Goal: Information Seeking & Learning: Learn about a topic

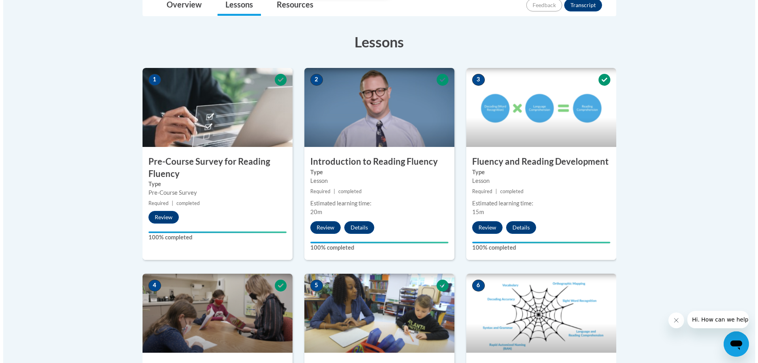
scroll to position [355, 0]
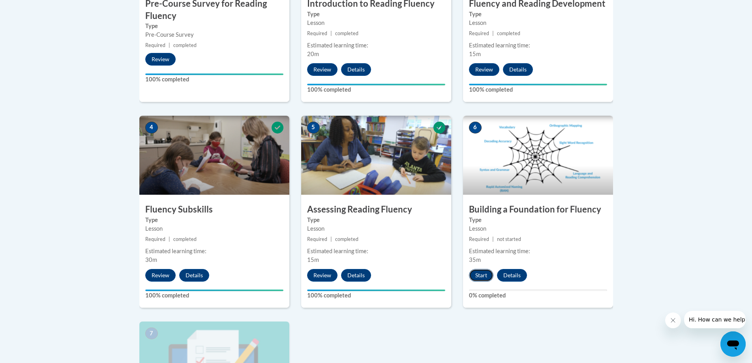
click at [487, 279] on button "Start" at bounding box center [481, 275] width 24 height 13
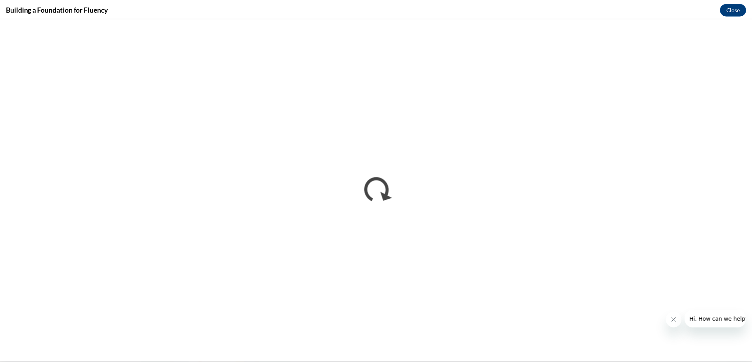
scroll to position [0, 0]
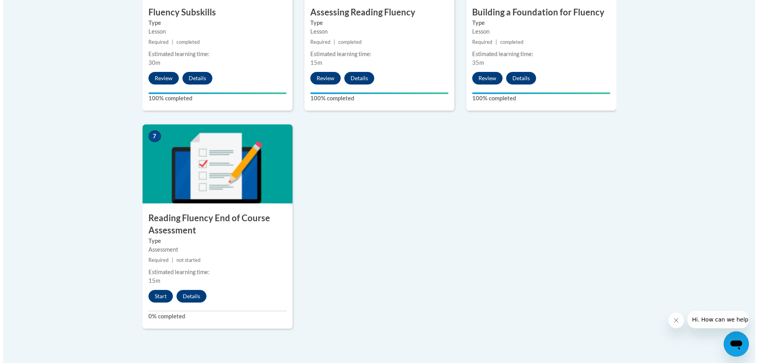
scroll to position [631, 0]
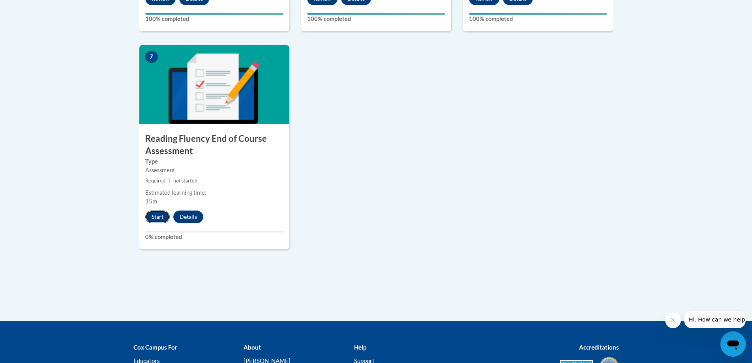
click at [155, 216] on button "Start" at bounding box center [157, 216] width 24 height 13
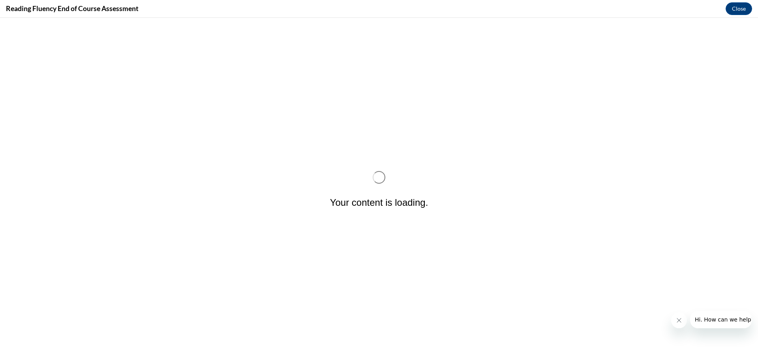
scroll to position [0, 0]
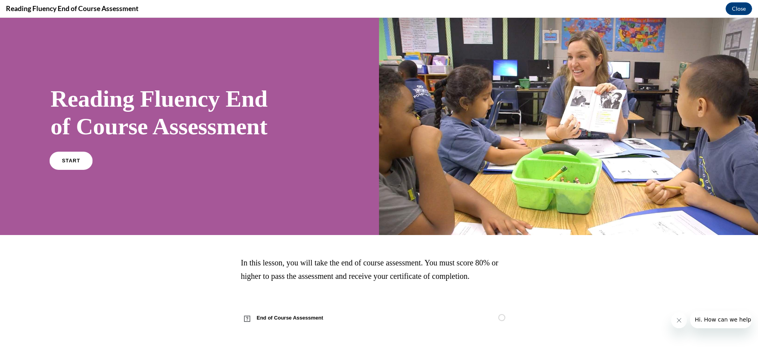
click at [74, 161] on span "START" at bounding box center [71, 160] width 18 height 6
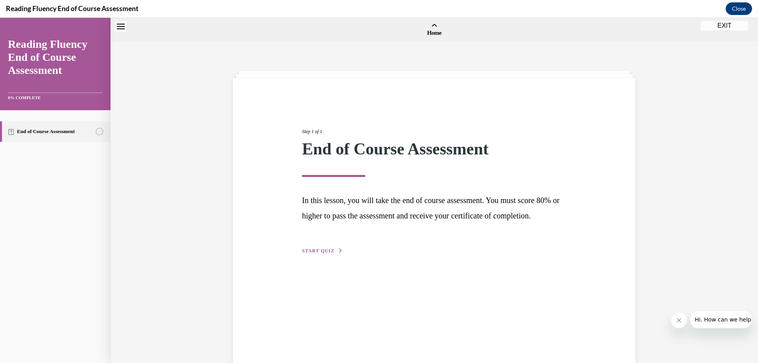
scroll to position [24, 0]
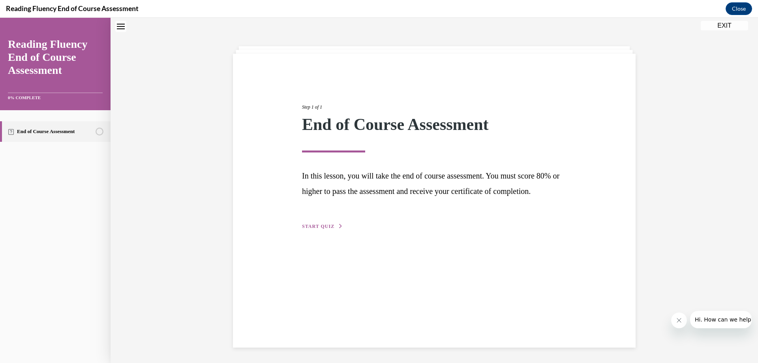
click at [312, 229] on span "START QUIZ" at bounding box center [318, 226] width 32 height 6
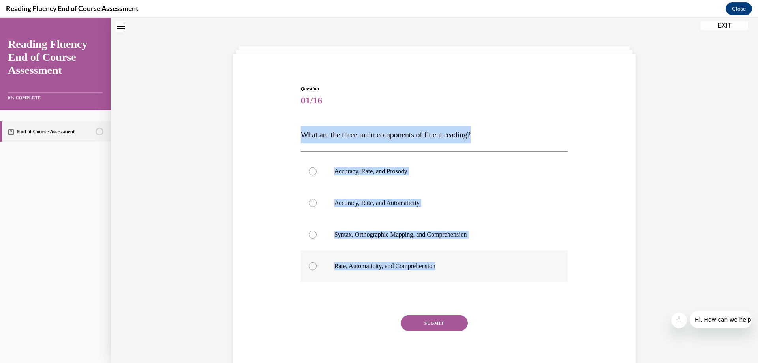
drag, startPoint x: 285, startPoint y: 133, endPoint x: 472, endPoint y: 272, distance: 233.1
click at [472, 272] on div "Question 01/16 What are the three main components of fluent reading?  Accuracy,…" at bounding box center [434, 221] width 406 height 318
copy div "What are the three main components of fluent reading?  Accuracy, Rate, and Pros…"
click at [309, 170] on div at bounding box center [313, 171] width 8 height 8
click at [309, 170] on input "Accuracy, Rate, and Prosody" at bounding box center [313, 171] width 8 height 8
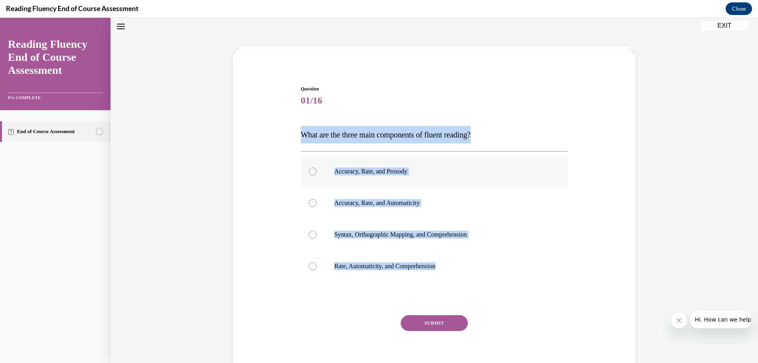
radio input "true"
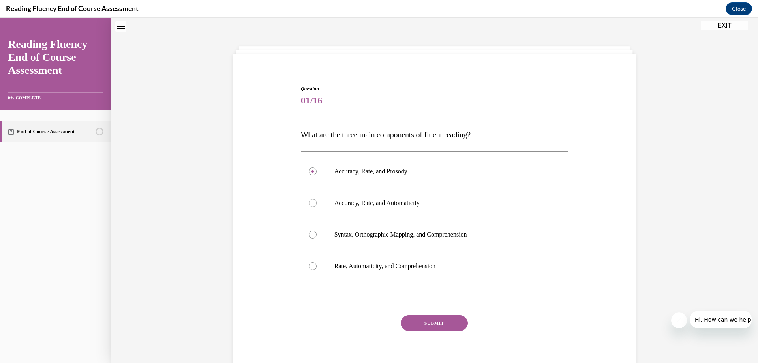
click at [443, 325] on button "SUBMIT" at bounding box center [434, 323] width 67 height 16
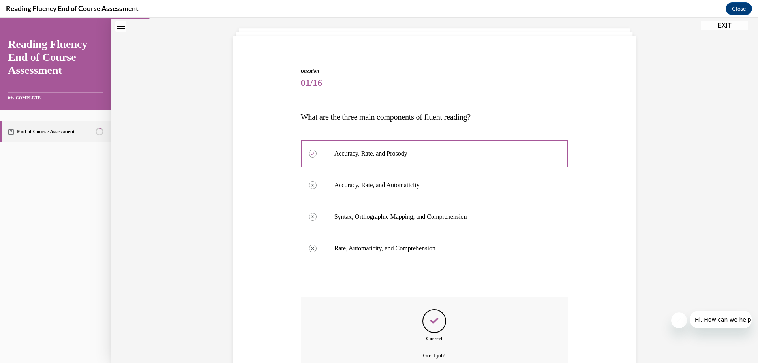
scroll to position [82, 0]
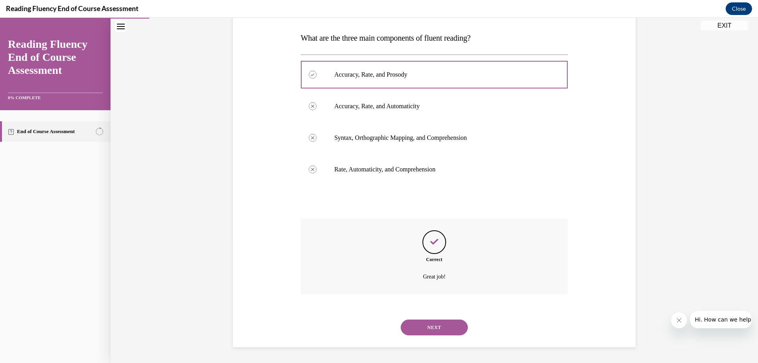
click at [446, 327] on button "NEXT" at bounding box center [434, 327] width 67 height 16
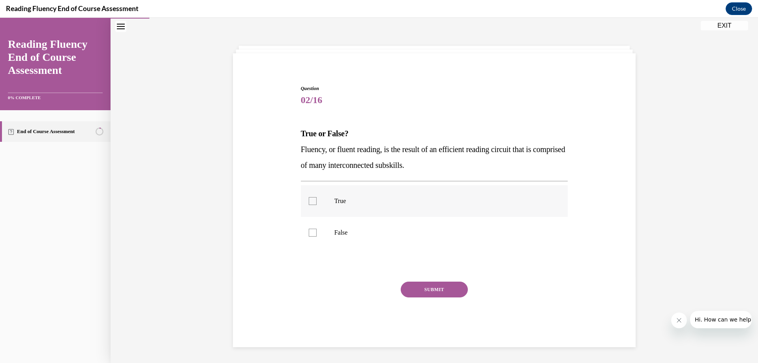
click at [309, 199] on div at bounding box center [313, 201] width 8 height 8
click at [309, 199] on input "True" at bounding box center [313, 201] width 8 height 8
checkbox input "true"
click at [439, 291] on button "SUBMIT" at bounding box center [434, 289] width 67 height 16
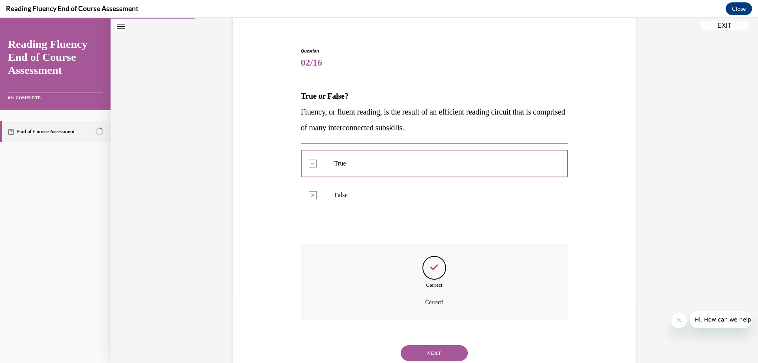
scroll to position [88, 0]
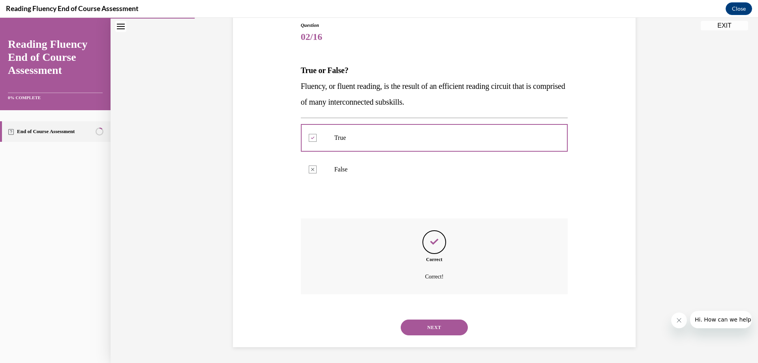
click at [434, 326] on button "NEXT" at bounding box center [434, 327] width 67 height 16
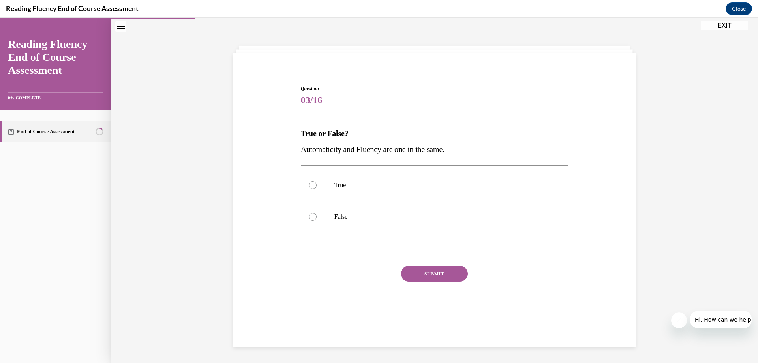
scroll to position [25, 0]
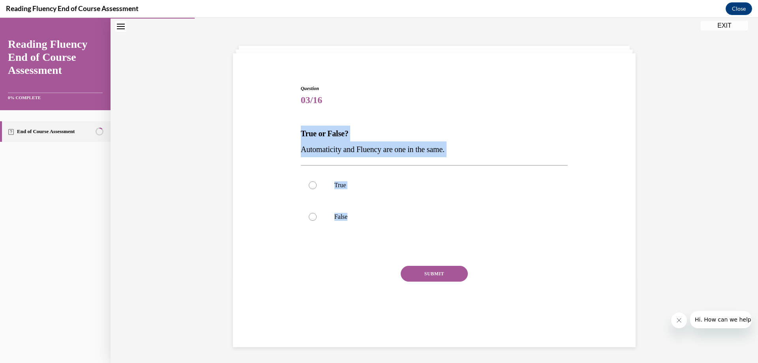
drag, startPoint x: 292, startPoint y: 129, endPoint x: 408, endPoint y: 248, distance: 166.3
click at [408, 248] on div "Question 03/16 True or False? Automaticity and Fluency are one in the same.  Tr…" at bounding box center [434, 195] width 406 height 269
copy div "True or False? Automaticity and Fluency are one in the same.  True False"
click at [309, 217] on div at bounding box center [313, 217] width 8 height 8
click at [309, 217] on input "False" at bounding box center [313, 217] width 8 height 8
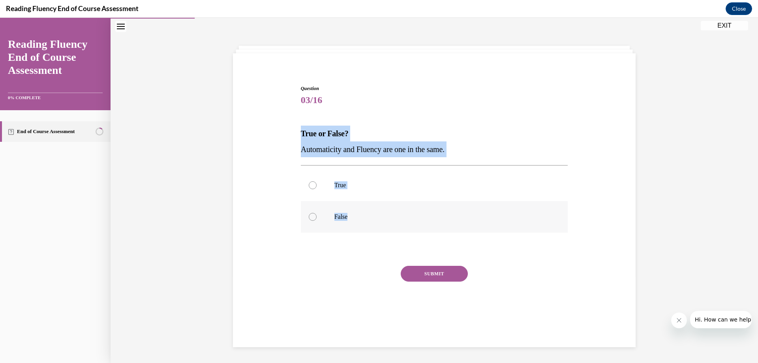
radio input "true"
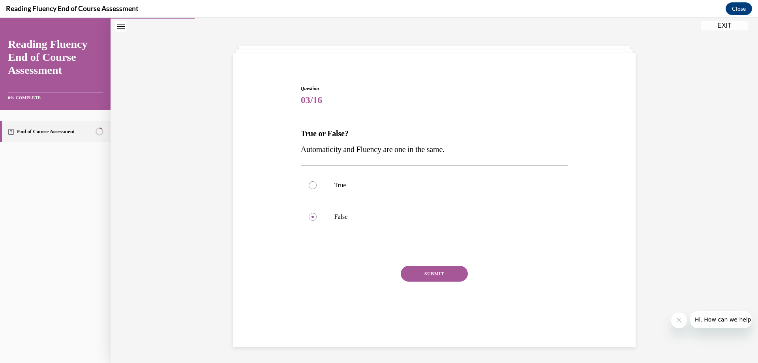
click at [424, 273] on button "SUBMIT" at bounding box center [434, 274] width 67 height 16
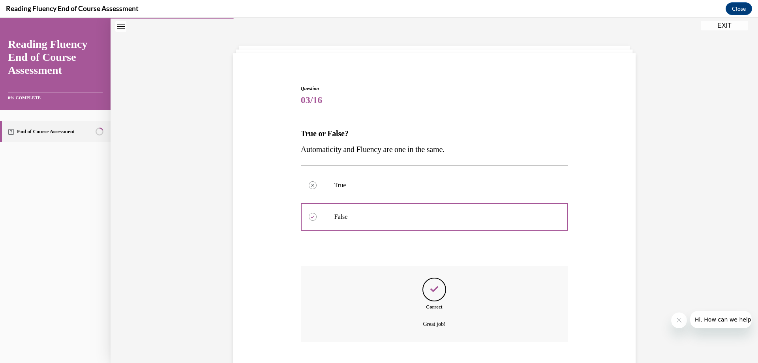
scroll to position [72, 0]
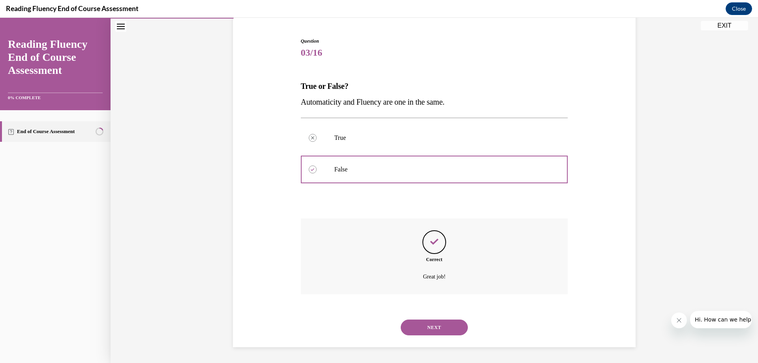
click at [423, 331] on button "NEXT" at bounding box center [434, 327] width 67 height 16
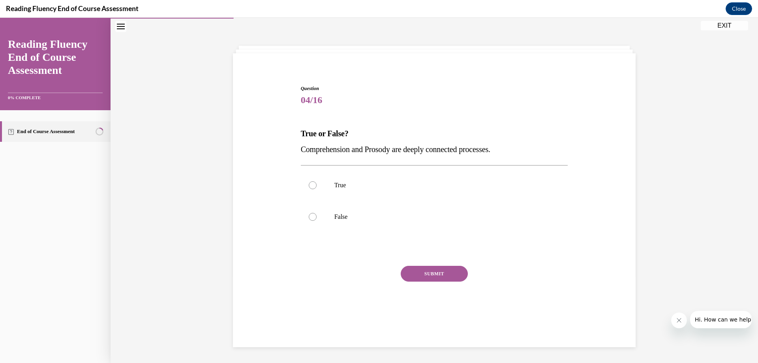
drag, startPoint x: 294, startPoint y: 129, endPoint x: 524, endPoint y: 150, distance: 231.4
click at [530, 155] on div "Question 04/16 True or False? Comprehension and Prosody are deeply connected pr…" at bounding box center [434, 195] width 406 height 269
drag, startPoint x: 468, startPoint y: 157, endPoint x: 301, endPoint y: 125, distance: 169.9
click at [301, 125] on div "Question 04/16 True or False? Comprehension and Prosody are deeply connected pr…" at bounding box center [434, 207] width 267 height 245
drag, startPoint x: 297, startPoint y: 130, endPoint x: 519, endPoint y: 148, distance: 222.5
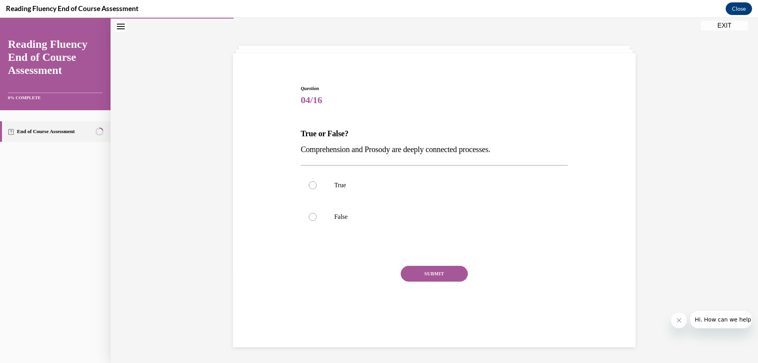
click at [519, 148] on div "Question 04/16 True or False? Comprehension and Prosody are deeply connected pr…" at bounding box center [434, 201] width 271 height 257
copy div "True or False? Comprehension and Prosody are deeply connected processes."
drag, startPoint x: 310, startPoint y: 186, endPoint x: 331, endPoint y: 202, distance: 26.1
click at [309, 186] on div at bounding box center [313, 185] width 8 height 8
click at [309, 186] on input "True" at bounding box center [313, 185] width 8 height 8
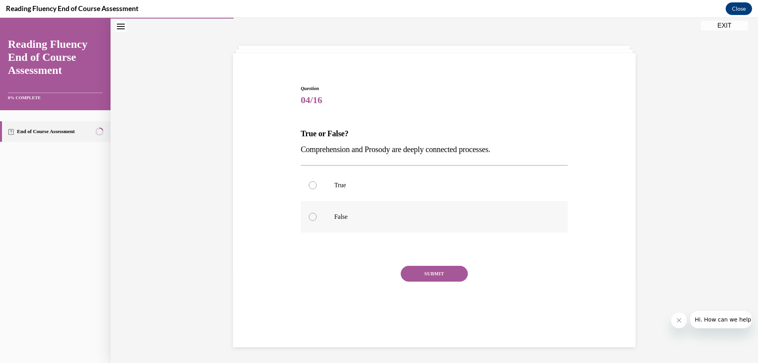
radio input "true"
click at [435, 275] on button "SUBMIT" at bounding box center [434, 274] width 67 height 16
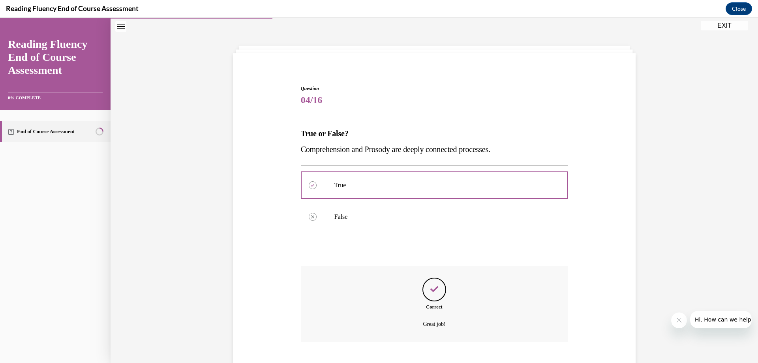
scroll to position [72, 0]
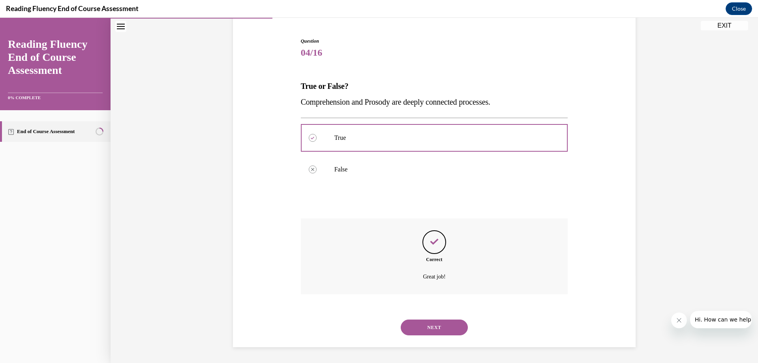
click at [435, 327] on button "NEXT" at bounding box center [434, 327] width 67 height 16
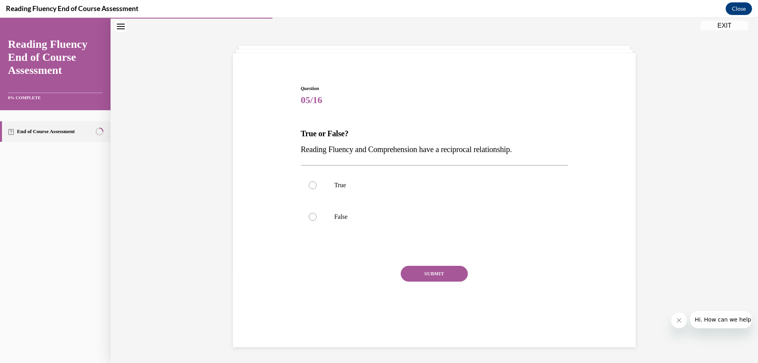
drag, startPoint x: 294, startPoint y: 126, endPoint x: 540, endPoint y: 152, distance: 248.0
click at [542, 152] on div "Question 05/16 True or False? Reading Fluency and Comprehension have a reciproc…" at bounding box center [434, 195] width 406 height 269
copy div "True or False? Reading Fluency and Comprehension have a reciprocal relationship."
click at [310, 180] on label "True" at bounding box center [434, 185] width 267 height 32
click at [310, 181] on input "True" at bounding box center [313, 185] width 8 height 8
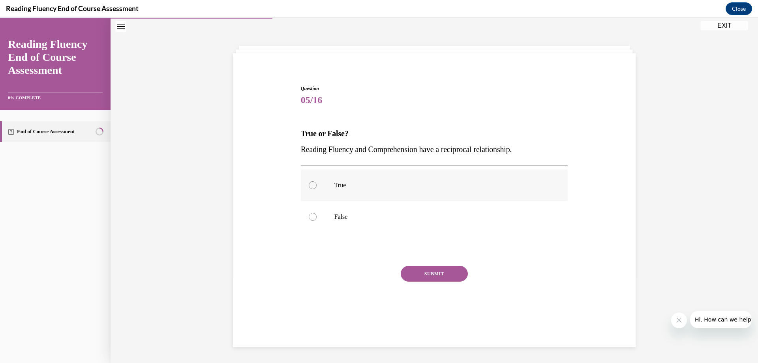
radio input "true"
click at [425, 266] on button "SUBMIT" at bounding box center [434, 274] width 67 height 16
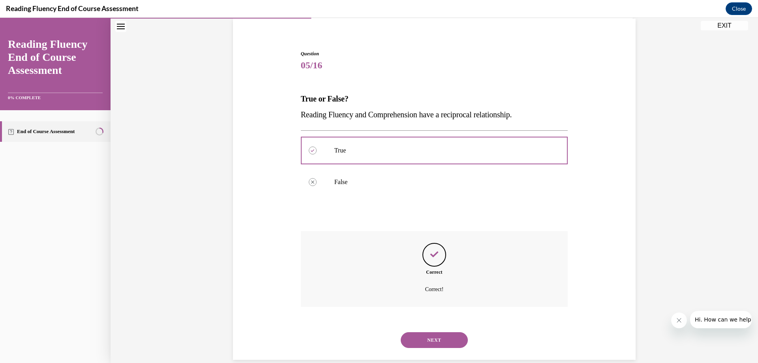
scroll to position [72, 0]
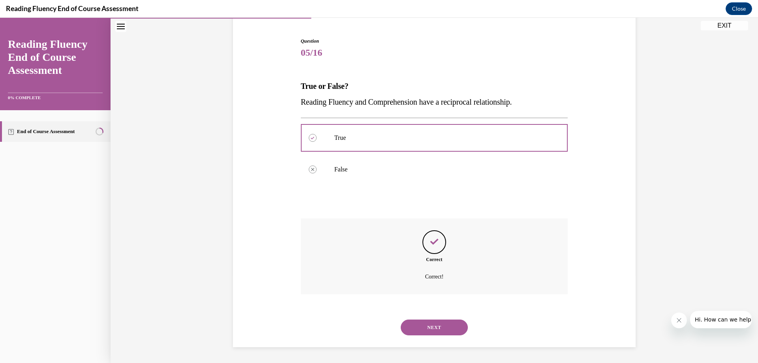
click at [429, 330] on button "NEXT" at bounding box center [434, 327] width 67 height 16
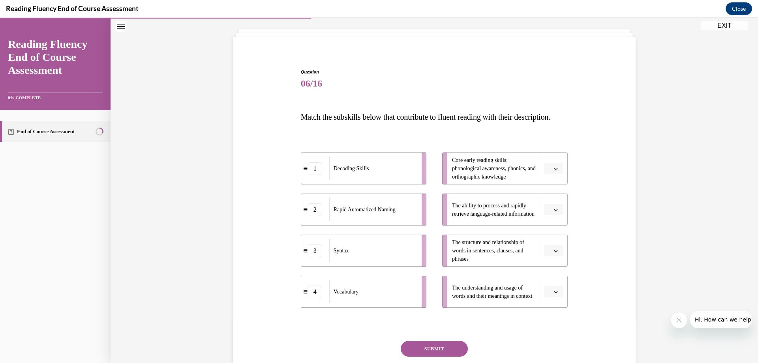
scroll to position [81, 0]
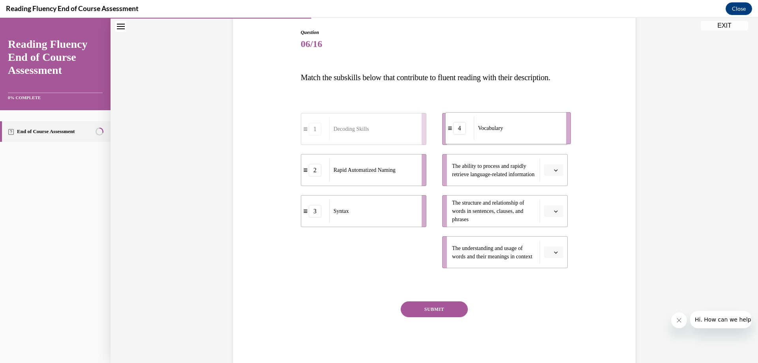
drag, startPoint x: 339, startPoint y: 275, endPoint x: 483, endPoint y: 151, distance: 190.3
click at [483, 140] on div "Vocabulary" at bounding box center [517, 127] width 87 height 23
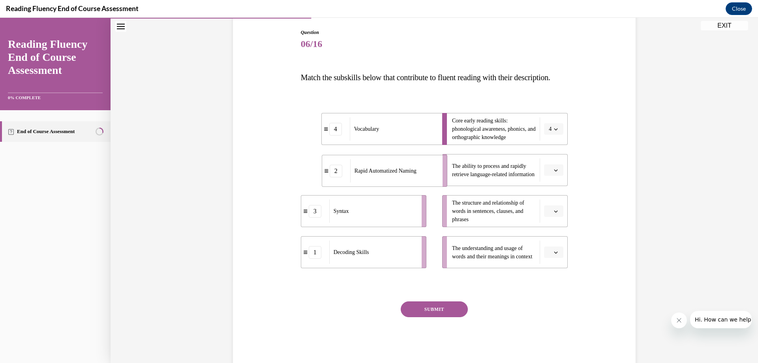
drag, startPoint x: 349, startPoint y: 189, endPoint x: 370, endPoint y: 190, distance: 20.9
click at [370, 175] on span "Rapid Automatized Naming" at bounding box center [385, 171] width 62 height 8
drag, startPoint x: 369, startPoint y: 275, endPoint x: 402, endPoint y: 239, distance: 49.1
click at [402, 228] on div "Decoding Skills" at bounding box center [406, 216] width 87 height 23
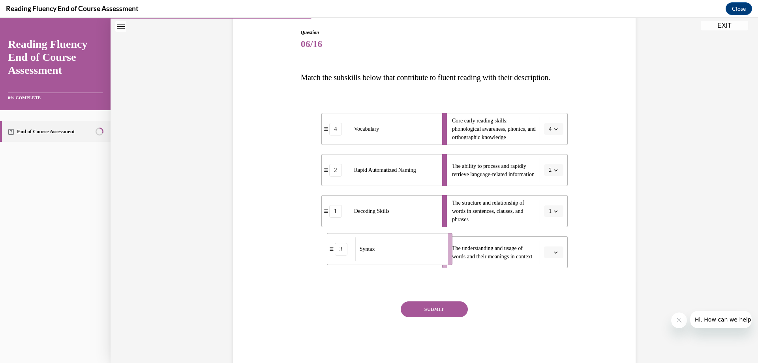
drag, startPoint x: 361, startPoint y: 265, endPoint x: 387, endPoint y: 262, distance: 26.2
click at [387, 260] on div "Syntax" at bounding box center [398, 248] width 87 height 23
click at [425, 317] on button "SUBMIT" at bounding box center [434, 309] width 67 height 16
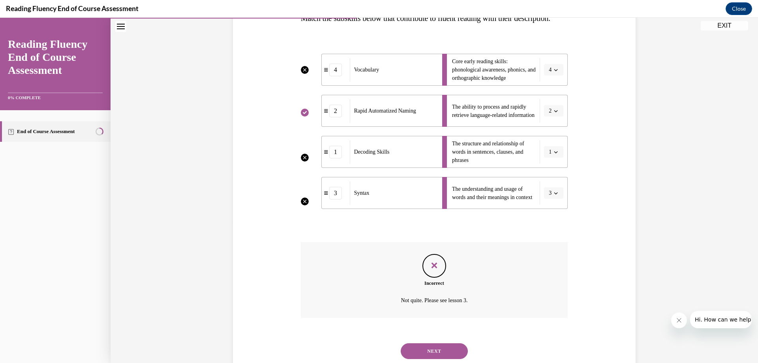
scroll to position [180, 0]
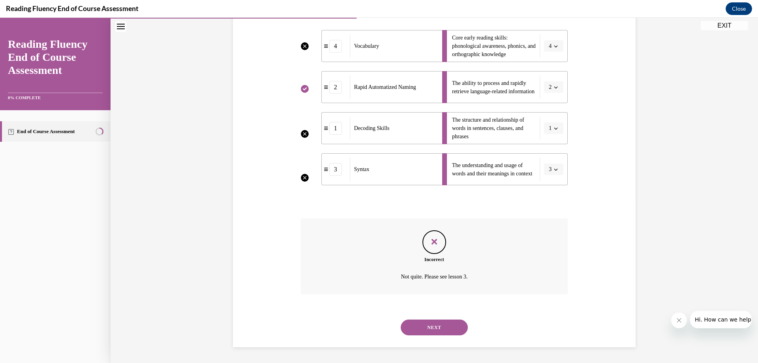
click at [436, 326] on button "NEXT" at bounding box center [434, 327] width 67 height 16
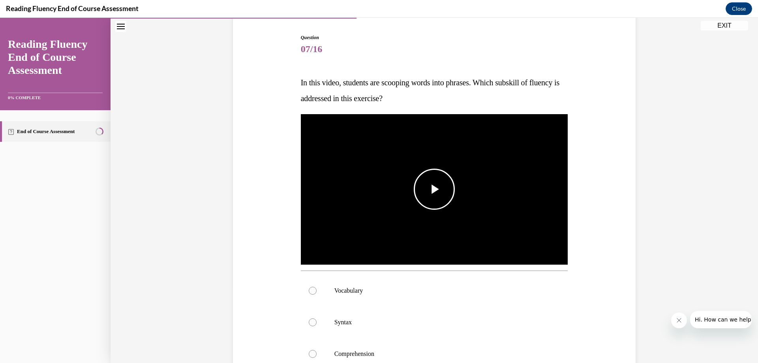
scroll to position [79, 0]
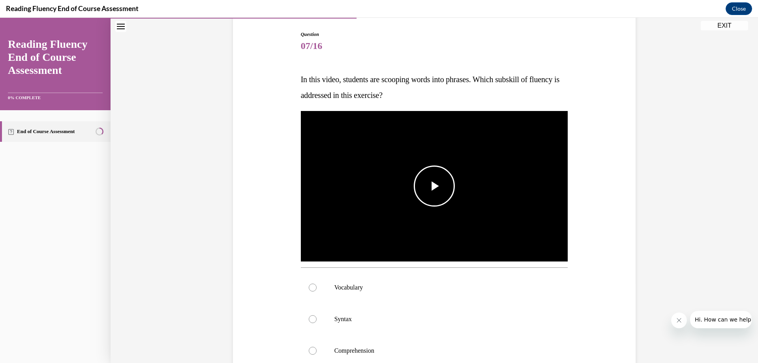
click at [434, 186] on span "Video player" at bounding box center [434, 186] width 0 height 0
click at [556, 245] on div "Mute" at bounding box center [547, 247] width 39 height 30
click at [434, 186] on span "Video player" at bounding box center [434, 186] width 0 height 0
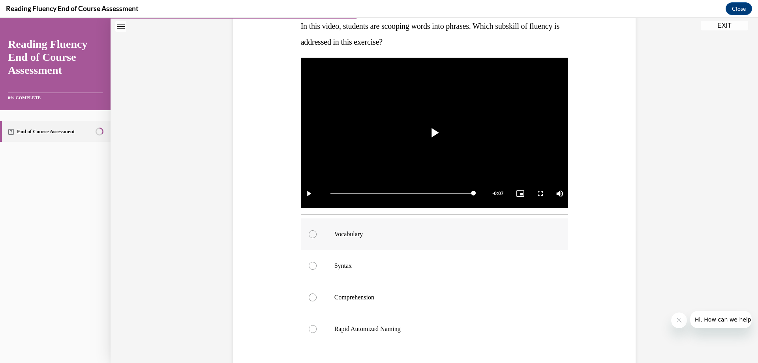
scroll to position [118, 0]
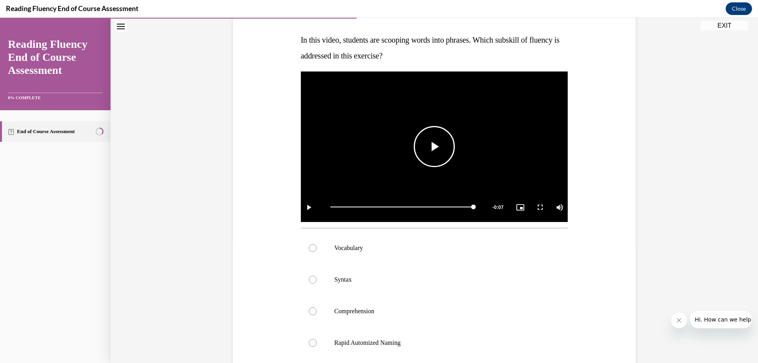
click at [434, 146] on span "Video player" at bounding box center [434, 146] width 0 height 0
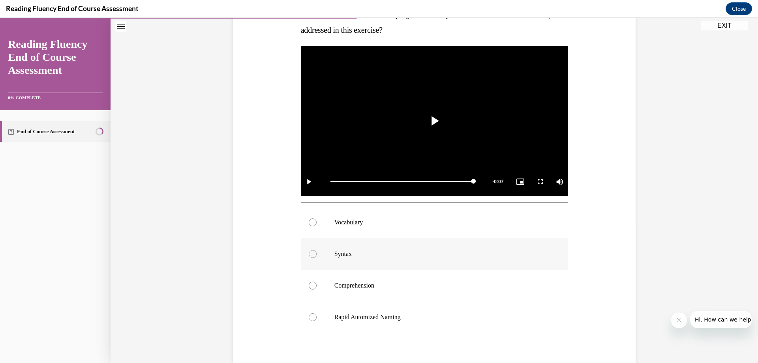
scroll to position [158, 0]
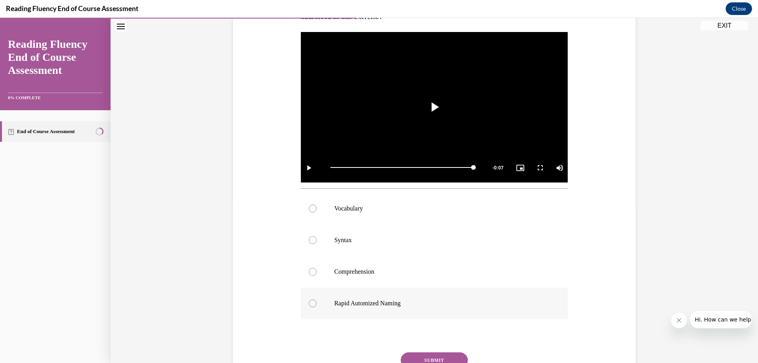
click at [373, 303] on p "Rapid Automized Naming" at bounding box center [441, 303] width 214 height 8
click at [316, 303] on input "Rapid Automized Naming" at bounding box center [313, 303] width 8 height 8
radio input "true"
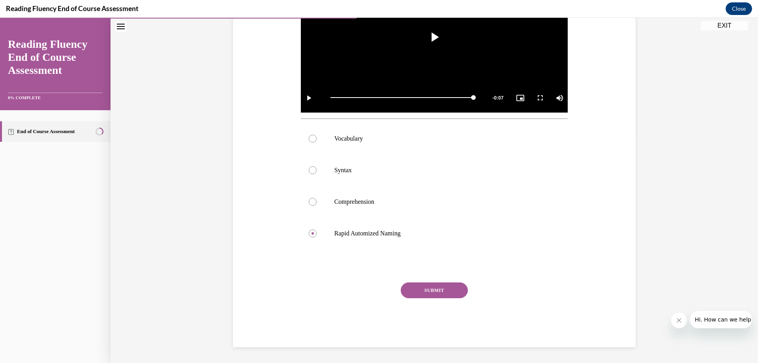
click at [423, 289] on button "SUBMIT" at bounding box center [434, 290] width 67 height 16
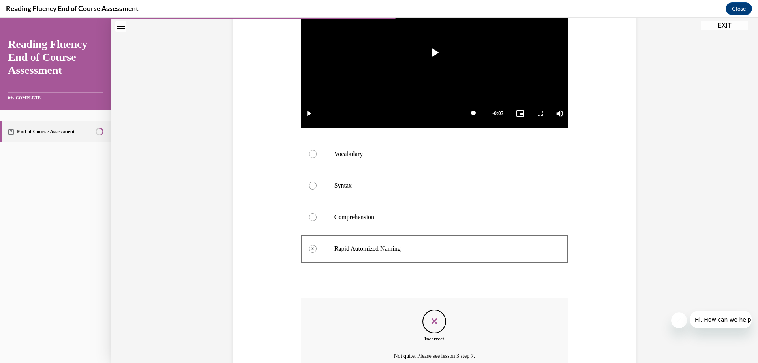
scroll to position [252, 0]
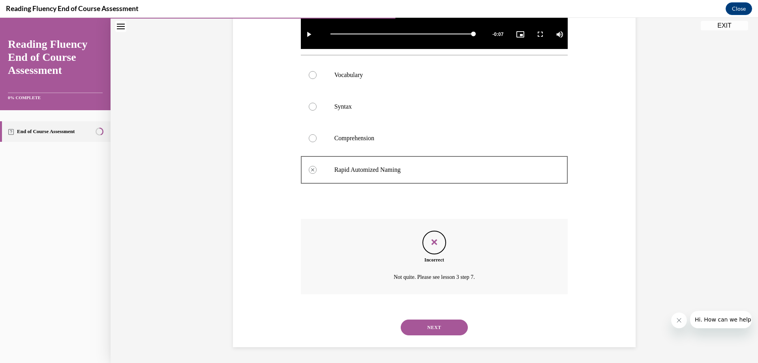
click at [432, 325] on button "NEXT" at bounding box center [434, 327] width 67 height 16
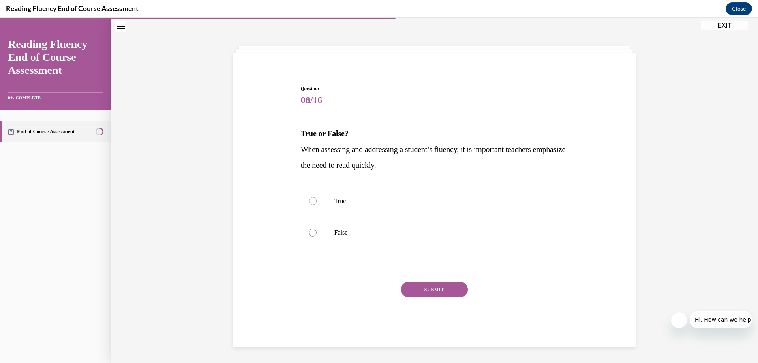
scroll to position [25, 0]
drag, startPoint x: 299, startPoint y: 133, endPoint x: 420, endPoint y: 166, distance: 125.6
click at [420, 166] on div "Question 08/16 True or False? When assessing and addressing a student’s fluency…" at bounding box center [434, 203] width 406 height 285
copy div "True or False? When assessing and addressing a student’s fluency, it is importa…"
click at [312, 232] on div at bounding box center [313, 232] width 8 height 8
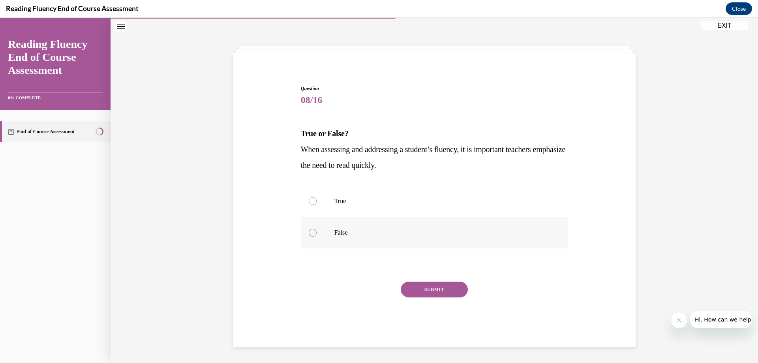
click at [312, 232] on input "False" at bounding box center [313, 232] width 8 height 8
radio input "true"
click at [436, 290] on button "SUBMIT" at bounding box center [434, 289] width 67 height 16
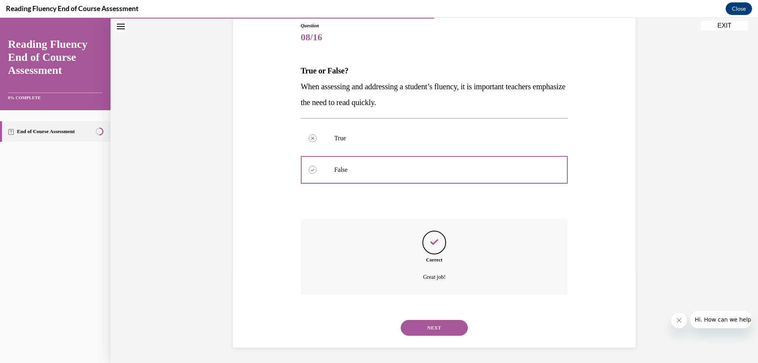
scroll to position [88, 0]
click at [434, 331] on button "NEXT" at bounding box center [434, 327] width 67 height 16
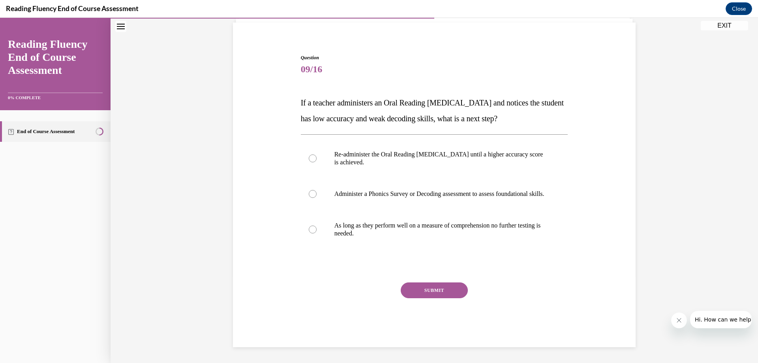
scroll to position [64, 0]
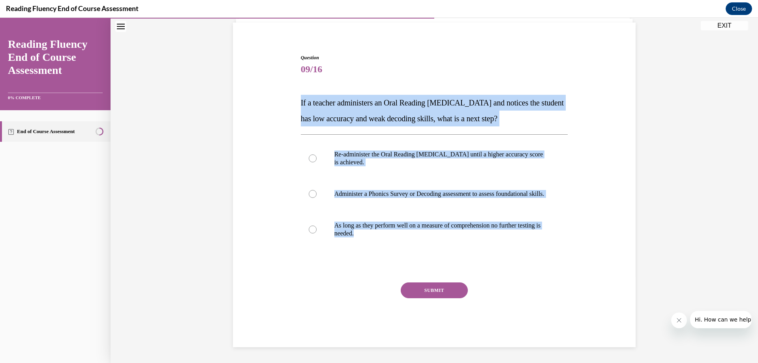
drag, startPoint x: 292, startPoint y: 90, endPoint x: 487, endPoint y: 251, distance: 252.9
click at [487, 251] on div "Question 09/16 If a teacher administers an Oral Reading Fluency assessment and …" at bounding box center [434, 188] width 406 height 316
copy div "If a teacher administers an Oral Reading Fluency assessment and notices the stu…"
click at [275, 191] on div "Question 09/16 If a teacher administers an Oral Reading Fluency assessment and …" at bounding box center [434, 188] width 406 height 316
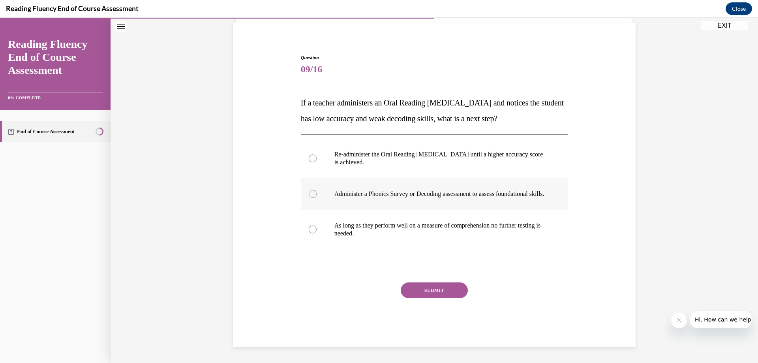
click at [309, 190] on div at bounding box center [313, 194] width 8 height 8
click at [309, 190] on input "Administer a Phonics Survey or Decoding assessment to assess foundational skill…" at bounding box center [313, 194] width 8 height 8
radio input "true"
click at [429, 290] on button "SUBMIT" at bounding box center [434, 290] width 67 height 16
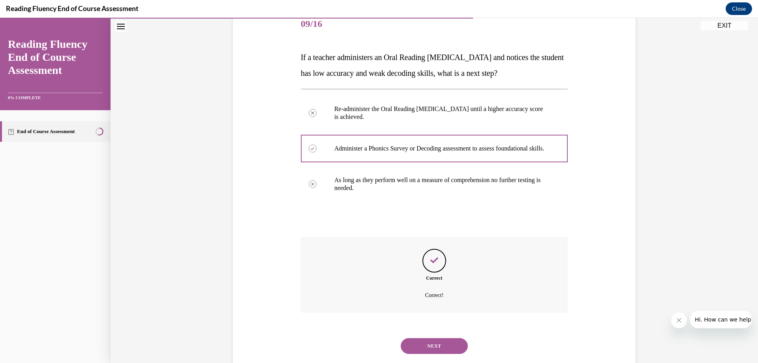
scroll to position [127, 0]
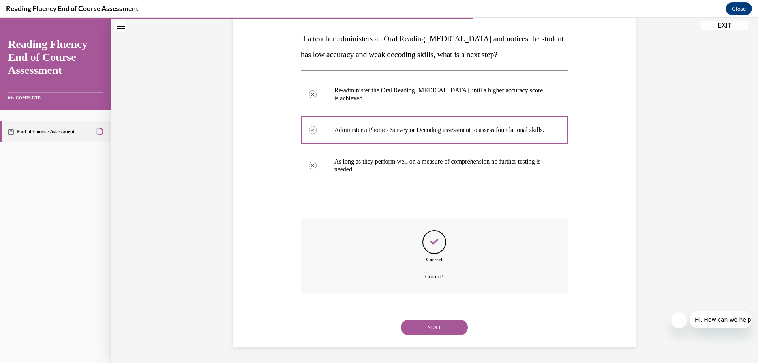
click at [437, 322] on button "NEXT" at bounding box center [434, 327] width 67 height 16
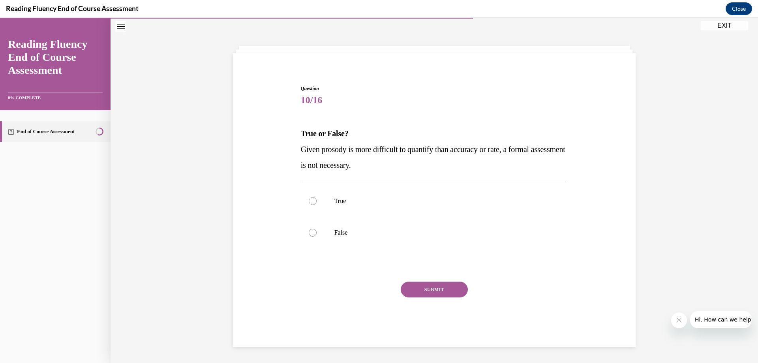
drag, startPoint x: 292, startPoint y: 127, endPoint x: 406, endPoint y: 171, distance: 122.8
click at [406, 171] on div "Question 10/16 True or False? Given prosody is more difficult to quantify than …" at bounding box center [434, 203] width 406 height 285
copy div "True or False? Given prosody is more difficult to quantify than accuracy or rat…"
click at [311, 230] on div at bounding box center [313, 232] width 8 height 8
click at [311, 230] on input "False" at bounding box center [313, 232] width 8 height 8
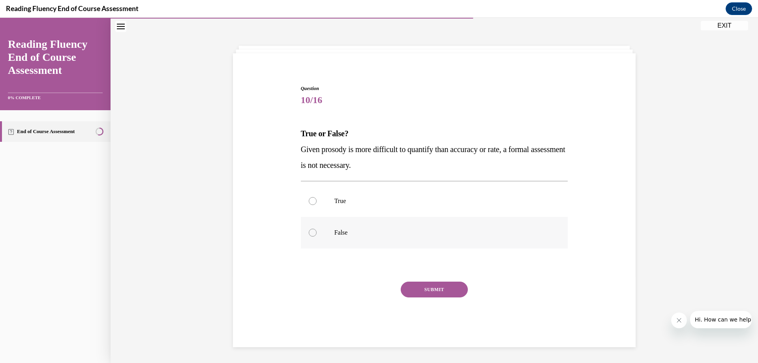
radio input "true"
click at [438, 290] on button "SUBMIT" at bounding box center [434, 289] width 67 height 16
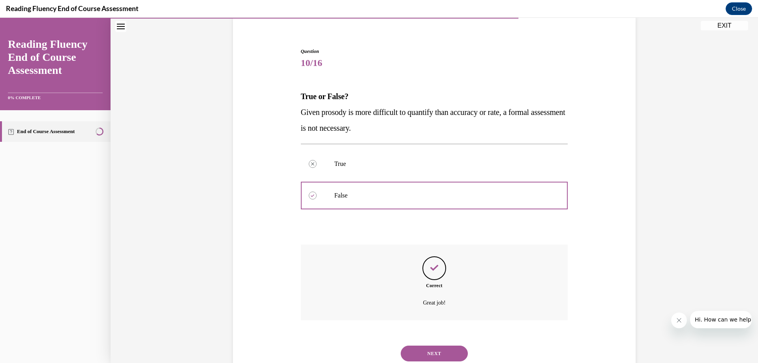
scroll to position [88, 0]
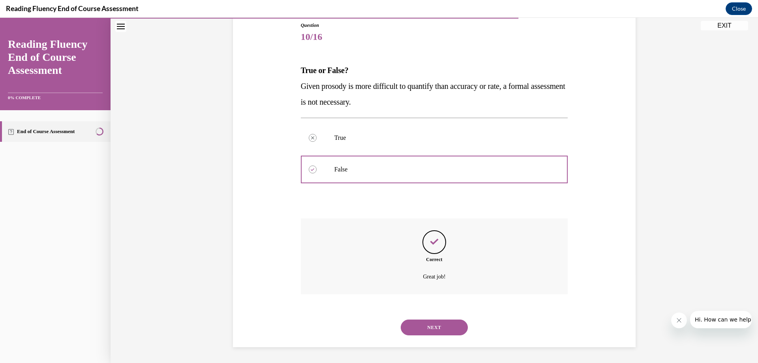
click at [448, 324] on button "NEXT" at bounding box center [434, 327] width 67 height 16
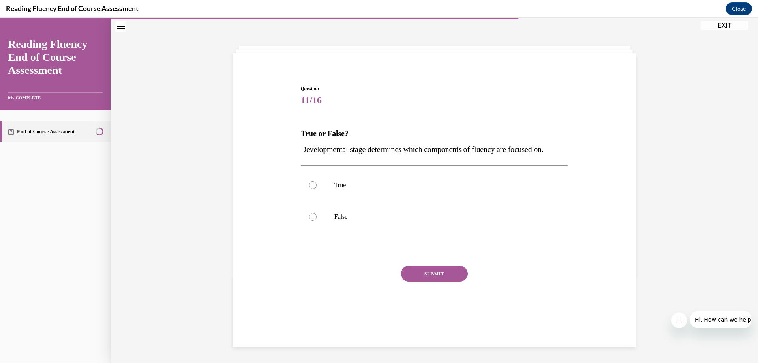
scroll to position [25, 0]
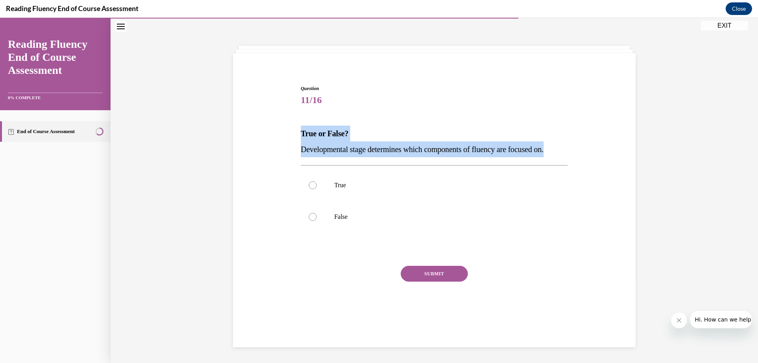
drag, startPoint x: 296, startPoint y: 131, endPoint x: 562, endPoint y: 150, distance: 266.6
click at [567, 150] on div "Question 11/16 True or False? Developmental stage determines which components o…" at bounding box center [434, 195] width 406 height 269
copy div "True or False? Developmental stage determines which components of fluency are f…"
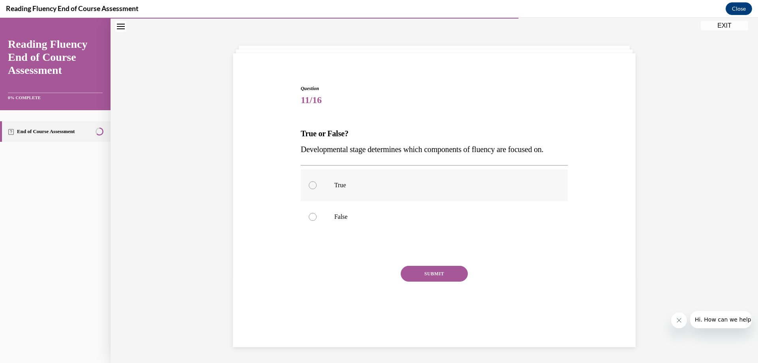
click at [305, 183] on label "True" at bounding box center [434, 185] width 267 height 32
click at [309, 183] on input "True" at bounding box center [313, 185] width 8 height 8
radio input "true"
click at [415, 273] on button "SUBMIT" at bounding box center [434, 274] width 67 height 16
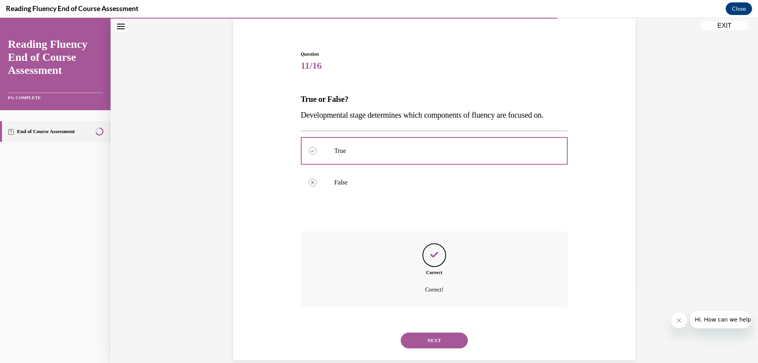
scroll to position [72, 0]
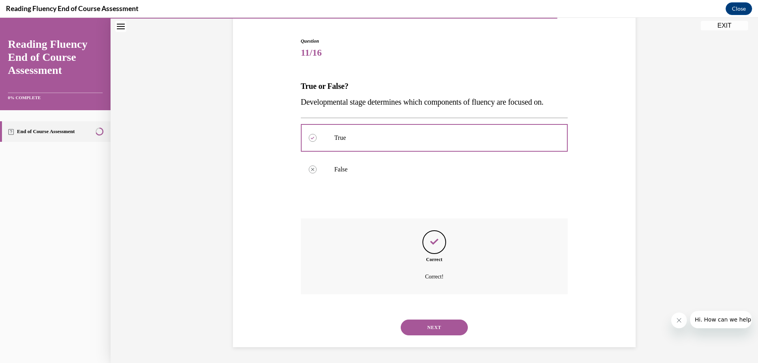
click at [448, 329] on button "NEXT" at bounding box center [434, 327] width 67 height 16
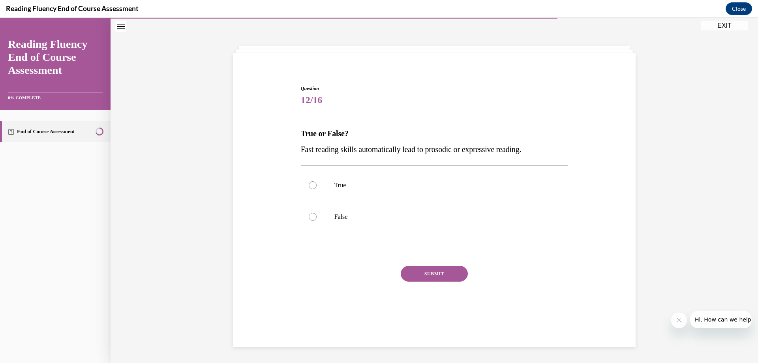
drag, startPoint x: 301, startPoint y: 131, endPoint x: 537, endPoint y: 150, distance: 237.5
click at [537, 150] on div "True or False? Fast reading skills automatically lead to prosodic or expressive…" at bounding box center [434, 141] width 267 height 32
click at [356, 133] on p "True or False?" at bounding box center [434, 133] width 267 height 16
click at [295, 130] on div "Question 12/16 True or False? Fast reading skills automatically lead to prosodi…" at bounding box center [434, 195] width 406 height 269
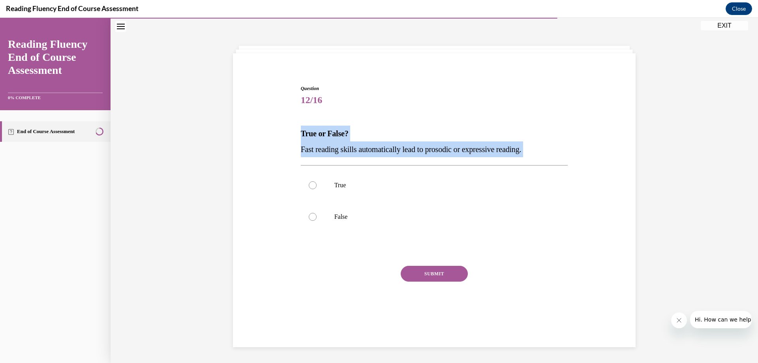
drag, startPoint x: 295, startPoint y: 131, endPoint x: 539, endPoint y: 144, distance: 244.6
click at [539, 144] on div "Question 12/16 True or False? Fast reading skills automatically lead to prosodi…" at bounding box center [434, 195] width 406 height 269
copy div "True or False? Fast reading skills automatically lead to prosodic or expressive…"
click at [313, 216] on div at bounding box center [313, 217] width 8 height 8
click at [313, 216] on input "False" at bounding box center [313, 217] width 8 height 8
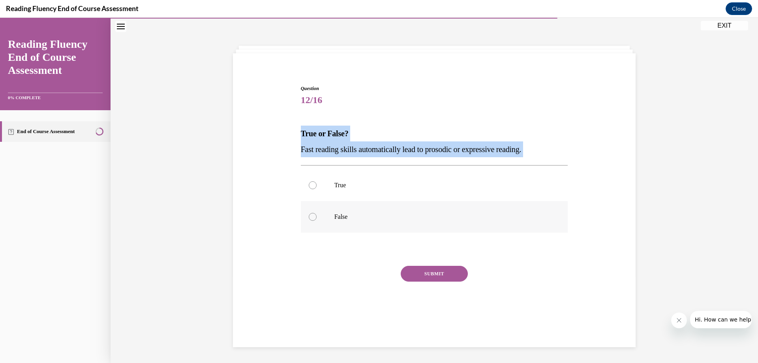
radio input "true"
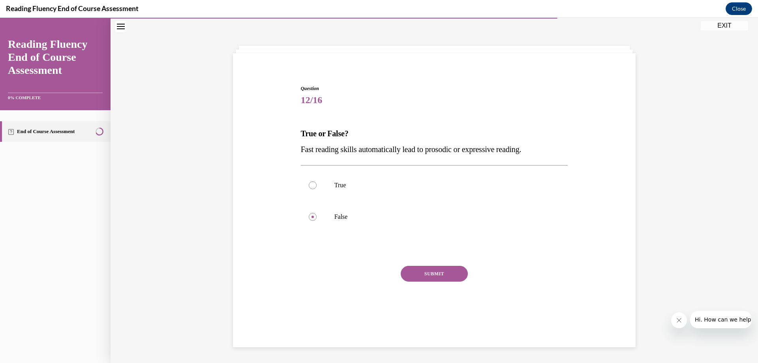
click at [429, 269] on button "SUBMIT" at bounding box center [434, 274] width 67 height 16
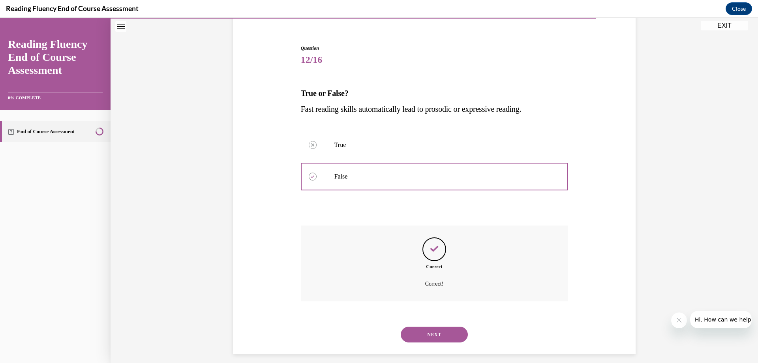
scroll to position [72, 0]
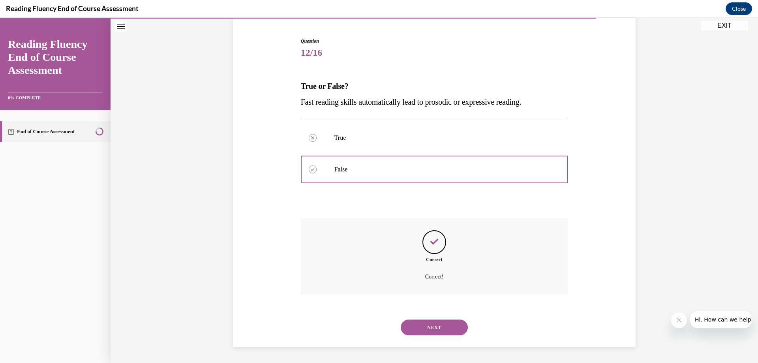
click at [447, 324] on button "NEXT" at bounding box center [434, 327] width 67 height 16
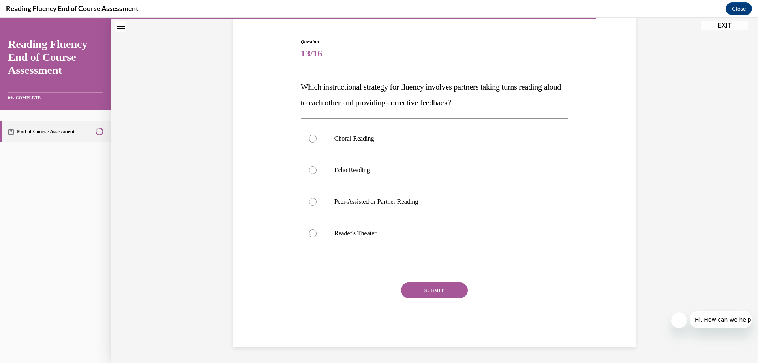
scroll to position [41, 0]
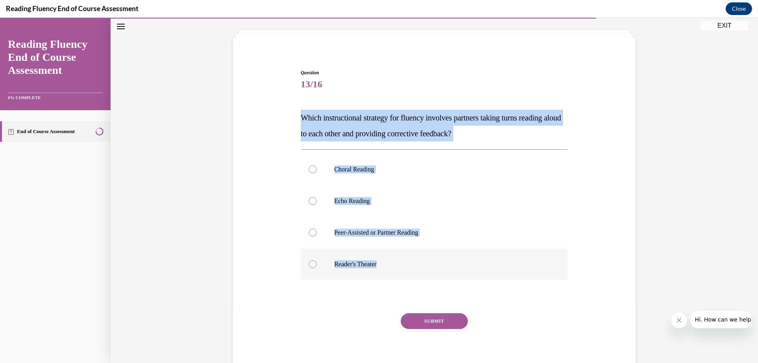
drag, startPoint x: 292, startPoint y: 118, endPoint x: 447, endPoint y: 274, distance: 220.4
click at [447, 274] on div "Question 13/16 Which instructional strategy for fluency involves partners takin…" at bounding box center [434, 211] width 406 height 332
copy div "Which instructional strategy for fluency involves partners taking turns reading…"
click at [350, 267] on p "Reader's Theater" at bounding box center [441, 264] width 214 height 8
click at [316, 267] on input "Reader's Theater" at bounding box center [313, 264] width 8 height 8
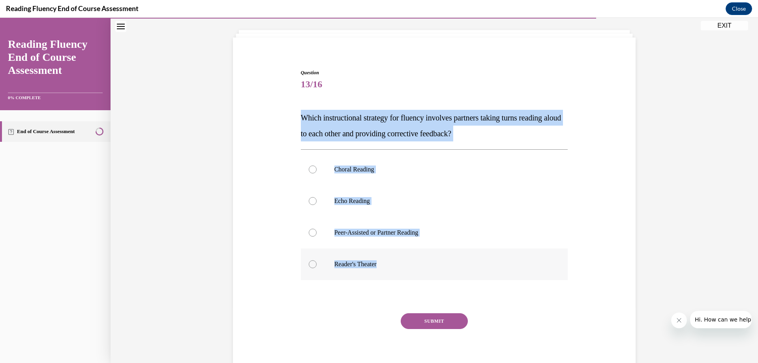
radio input "true"
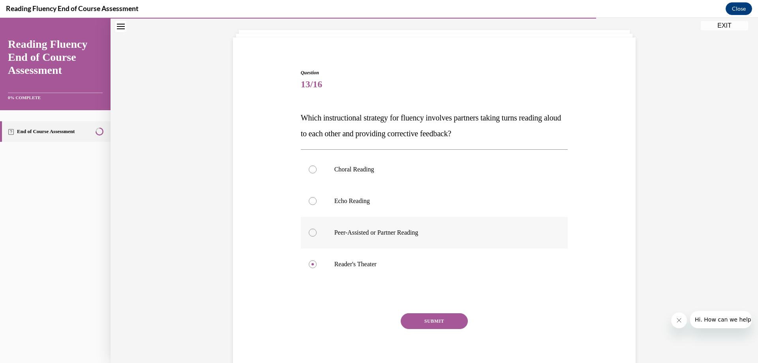
click at [325, 231] on label "Peer-Assisted or Partner Reading" at bounding box center [434, 233] width 267 height 32
click at [316, 231] on input "Peer-Assisted or Partner Reading" at bounding box center [313, 232] width 8 height 8
radio input "true"
click at [436, 322] on button "SUBMIT" at bounding box center [434, 321] width 67 height 16
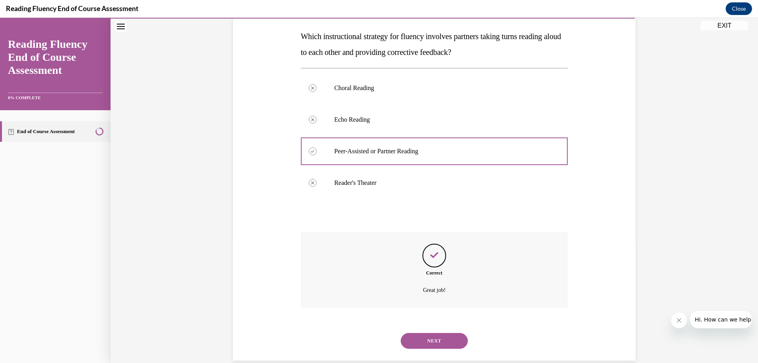
scroll to position [135, 0]
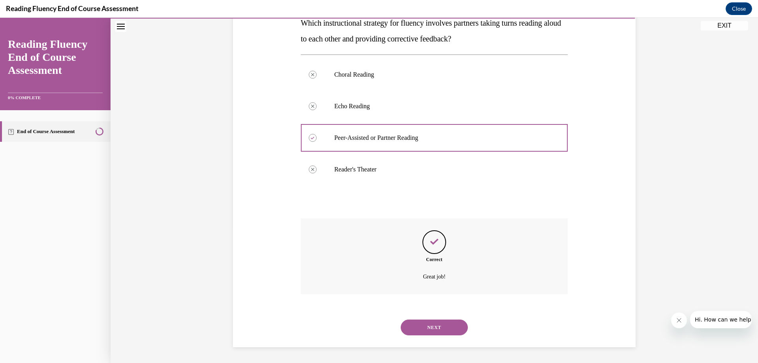
click at [453, 326] on button "NEXT" at bounding box center [434, 327] width 67 height 16
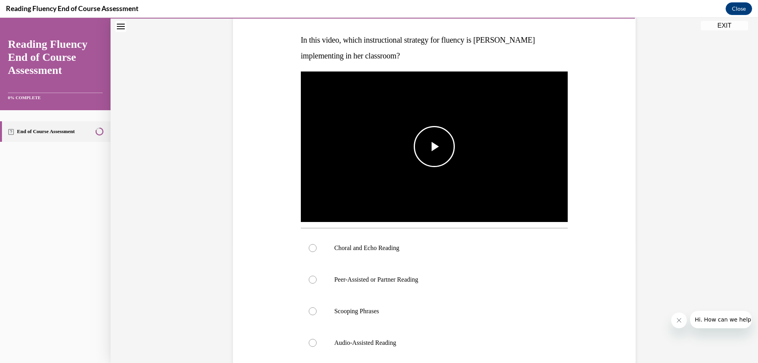
scroll to position [158, 0]
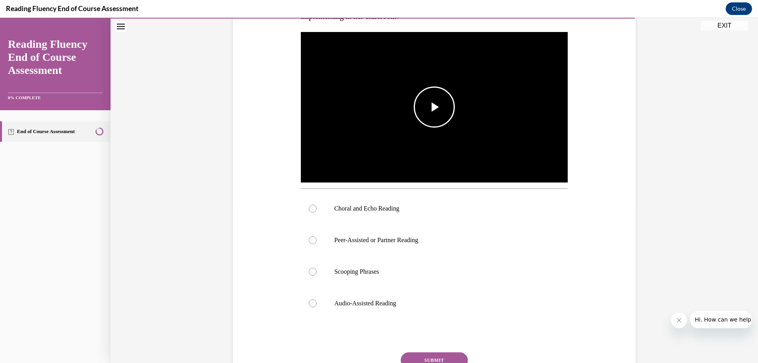
click at [434, 107] on span "Video player" at bounding box center [434, 107] width 0 height 0
click at [356, 241] on p "Peer-Assisted or Partner Reading" at bounding box center [441, 240] width 214 height 8
click at [316, 241] on input "Peer-Assisted or Partner Reading" at bounding box center [313, 240] width 8 height 8
radio input "true"
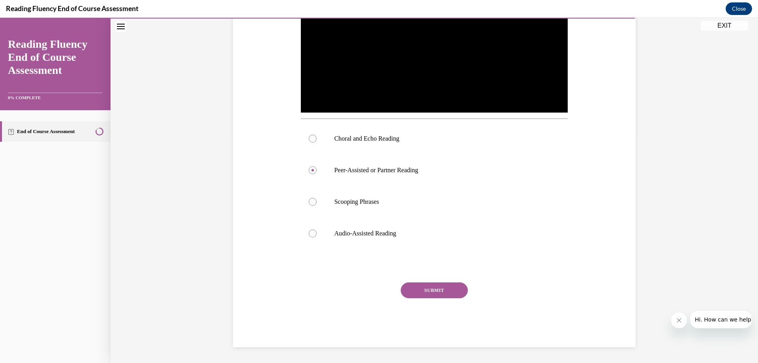
click at [431, 288] on button "SUBMIT" at bounding box center [434, 290] width 67 height 16
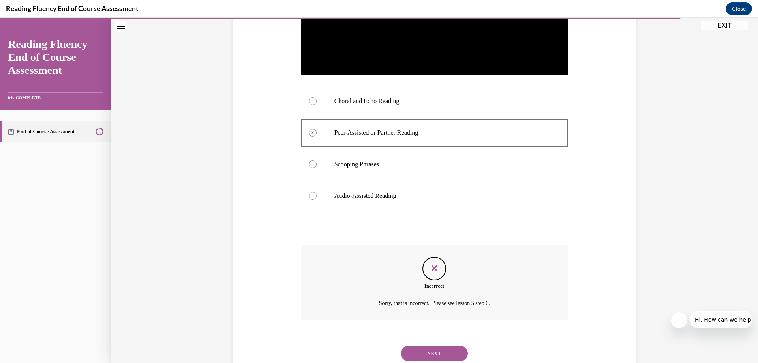
scroll to position [291, 0]
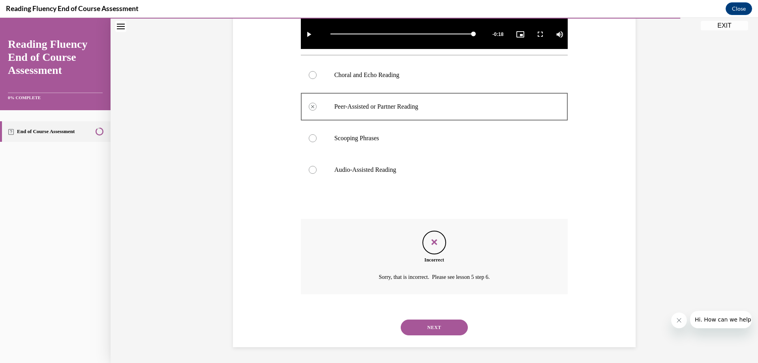
click at [413, 327] on button "NEXT" at bounding box center [434, 327] width 67 height 16
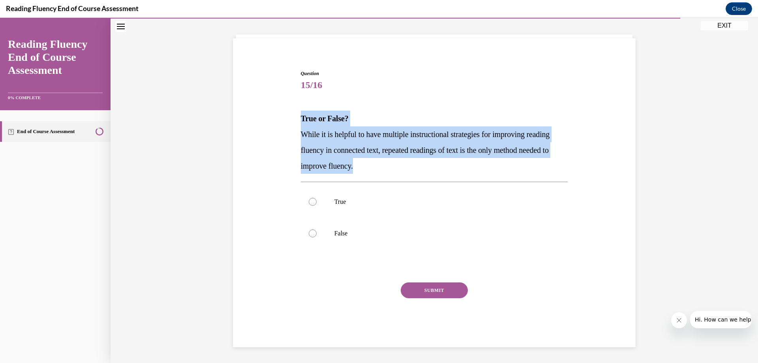
drag, startPoint x: 296, startPoint y: 115, endPoint x: 402, endPoint y: 169, distance: 118.9
click at [402, 169] on div "Question 15/16 True or False? While it is helpful to have multiple instructiona…" at bounding box center [434, 202] width 271 height 289
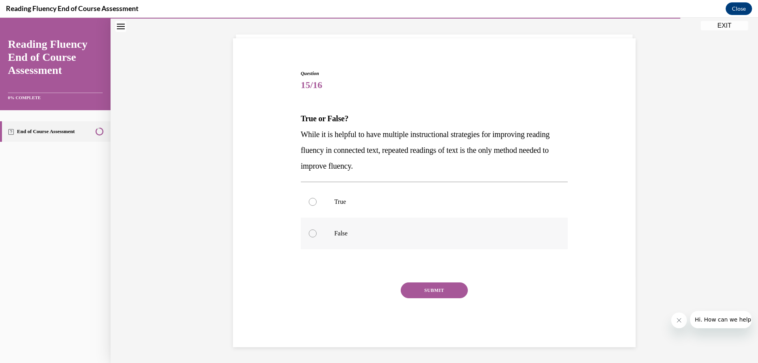
drag, startPoint x: 308, startPoint y: 230, endPoint x: 326, endPoint y: 239, distance: 19.6
click at [309, 231] on div at bounding box center [313, 233] width 8 height 8
click at [309, 231] on input "False" at bounding box center [313, 233] width 8 height 8
radio input "true"
click at [443, 286] on button "SUBMIT" at bounding box center [434, 290] width 67 height 16
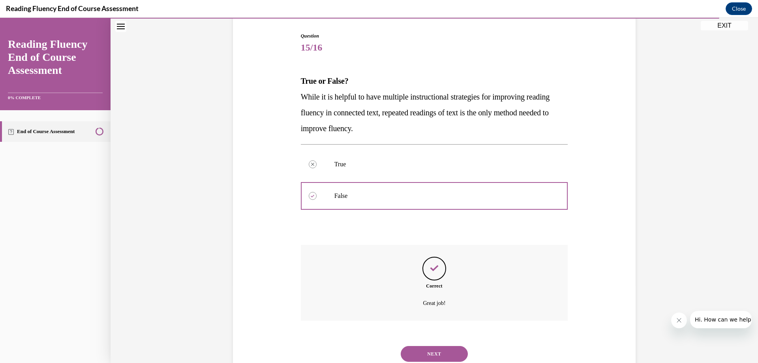
scroll to position [104, 0]
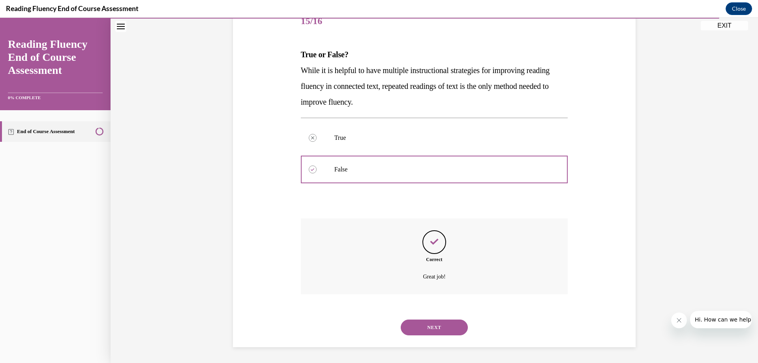
click at [451, 326] on button "NEXT" at bounding box center [434, 327] width 67 height 16
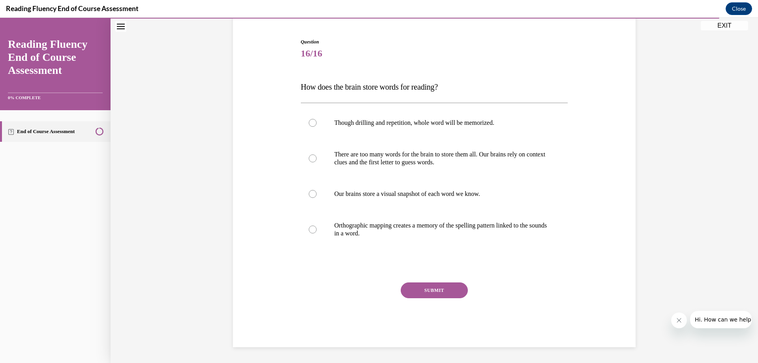
scroll to position [71, 0]
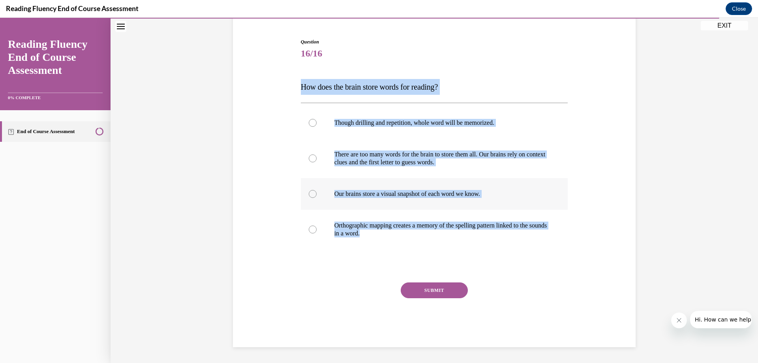
drag, startPoint x: 311, startPoint y: 84, endPoint x: 496, endPoint y: 193, distance: 214.7
click at [547, 235] on div "Question 16/16 How does the brain store words for reading? Though drilling and …" at bounding box center [434, 181] width 406 height 332
click at [332, 176] on label "There are too many words for the brain to store them all. Our brains rely on co…" at bounding box center [434, 158] width 267 height 39
click at [316, 162] on input "There are too many words for the brain to store them all. Our brains rely on co…" at bounding box center [313, 158] width 8 height 8
radio input "true"
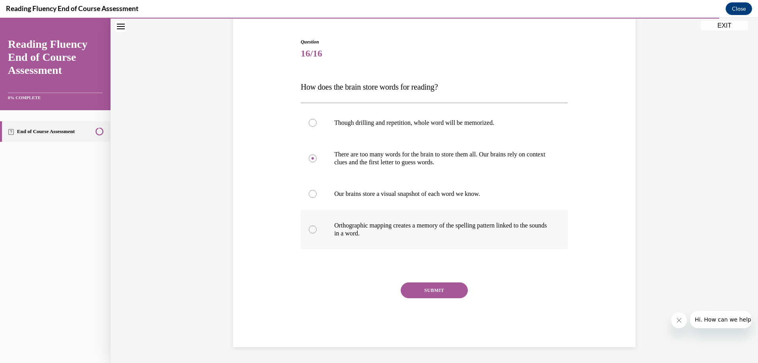
drag, startPoint x: 327, startPoint y: 225, endPoint x: 333, endPoint y: 232, distance: 9.2
click at [327, 226] on label "Orthographic mapping creates a memory of the spelling pattern linked to the sou…" at bounding box center [434, 229] width 267 height 39
click at [316, 226] on input "Orthographic mapping creates a memory of the spelling pattern linked to the sou…" at bounding box center [313, 229] width 8 height 8
radio input "true"
click at [431, 289] on button "SUBMIT" at bounding box center [434, 290] width 67 height 16
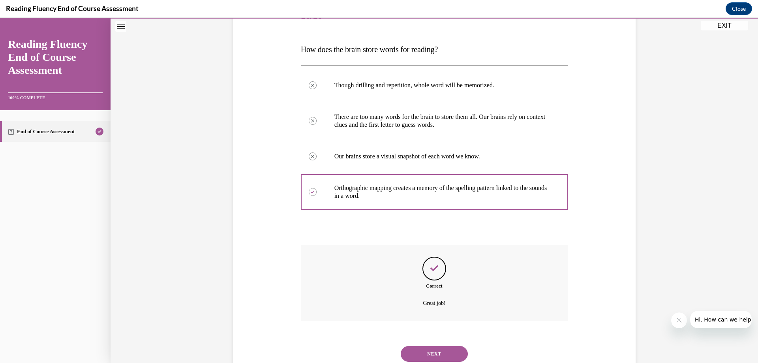
scroll to position [135, 0]
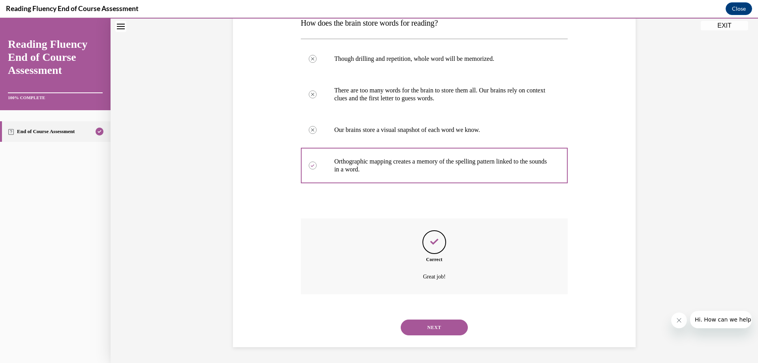
click at [443, 324] on button "NEXT" at bounding box center [434, 327] width 67 height 16
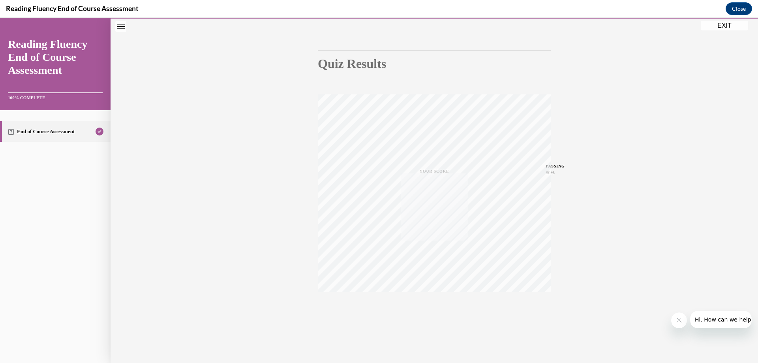
scroll to position [60, 0]
click at [722, 24] on button "EXIT" at bounding box center [723, 25] width 47 height 9
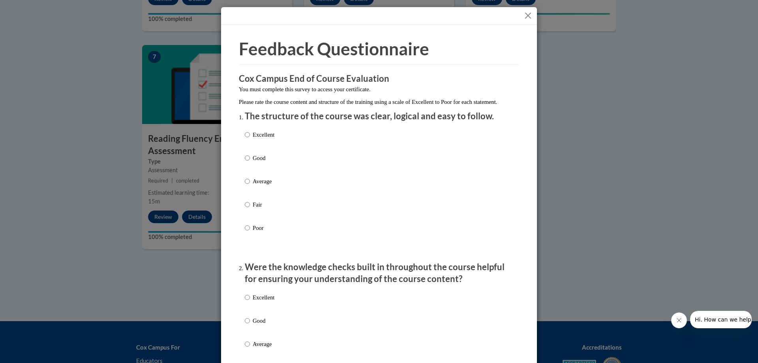
click at [253, 139] on p "Excellent" at bounding box center [264, 134] width 22 height 9
click at [250, 139] on input "Excellent" at bounding box center [247, 134] width 5 height 9
radio input "true"
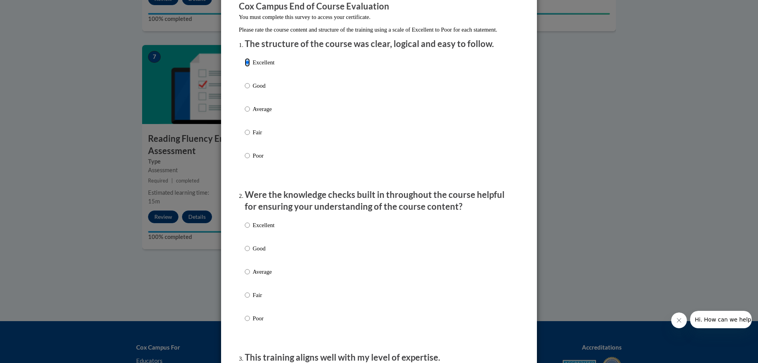
scroll to position [79, 0]
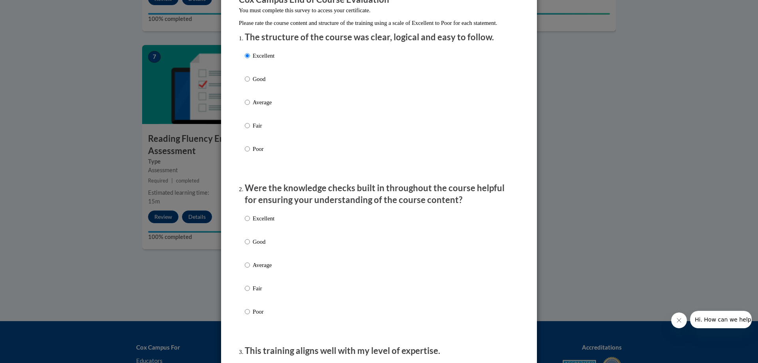
click at [268, 223] on p "Excellent" at bounding box center [264, 218] width 22 height 9
click at [250, 223] on input "Excellent" at bounding box center [247, 218] width 5 height 9
radio input "true"
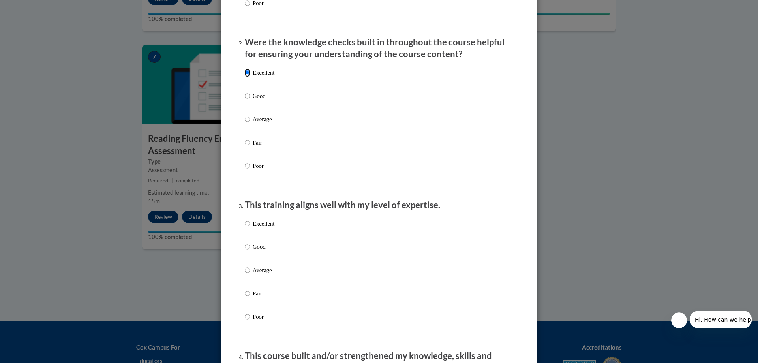
scroll to position [237, 0]
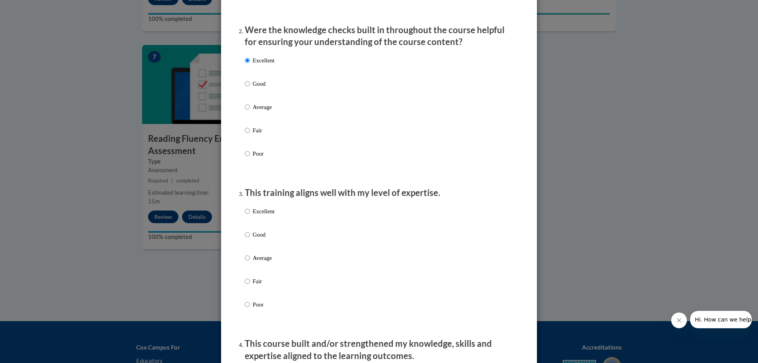
click at [268, 215] on p "Excellent" at bounding box center [264, 211] width 22 height 9
click at [250, 215] on input "Excellent" at bounding box center [247, 211] width 5 height 9
radio input "true"
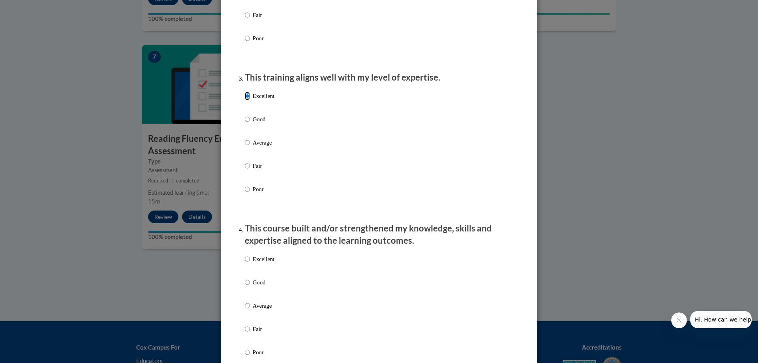
scroll to position [355, 0]
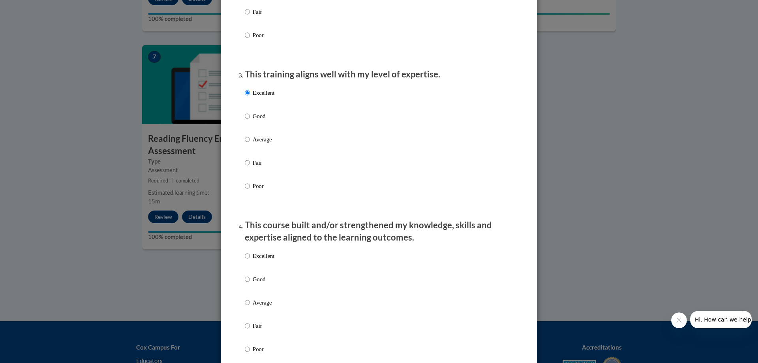
click at [260, 260] on p "Excellent" at bounding box center [264, 255] width 22 height 9
click at [250, 260] on input "Excellent" at bounding box center [247, 255] width 5 height 9
radio input "true"
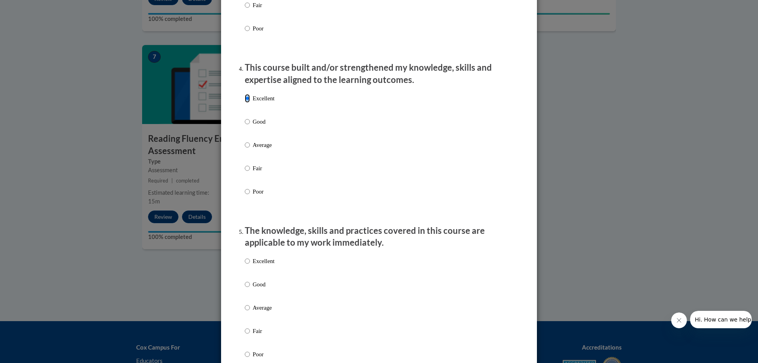
scroll to position [513, 0]
click at [262, 265] on p "Excellent" at bounding box center [264, 260] width 22 height 9
click at [250, 265] on input "Excellent" at bounding box center [247, 260] width 5 height 9
radio input "true"
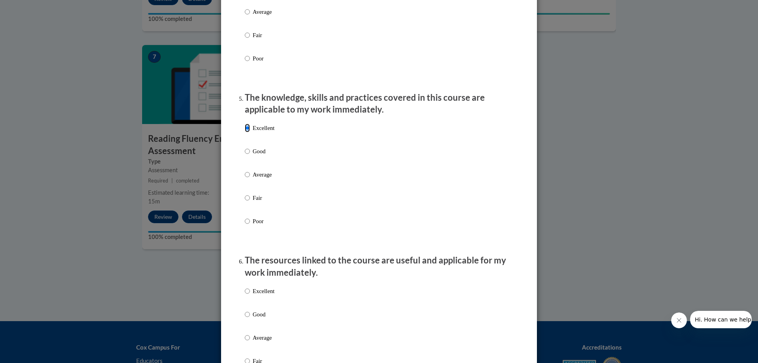
scroll to position [671, 0]
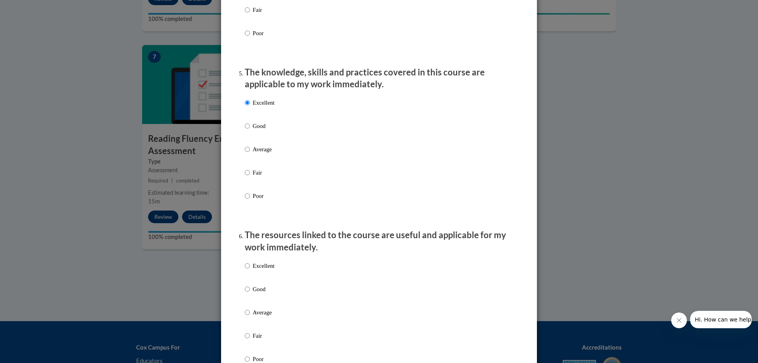
click at [265, 270] on p "Excellent" at bounding box center [264, 265] width 22 height 9
click at [250, 270] on input "Excellent" at bounding box center [247, 265] width 5 height 9
radio input "true"
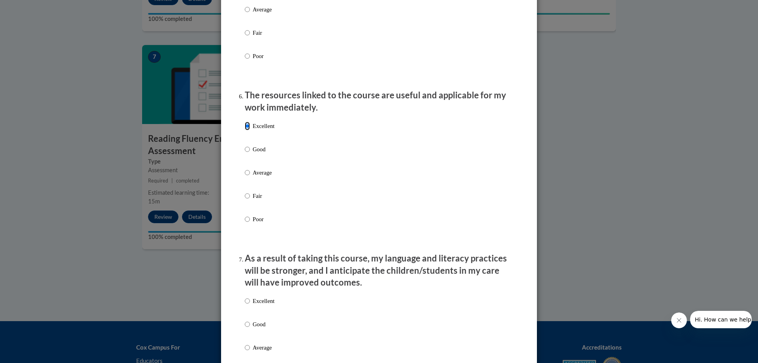
scroll to position [829, 0]
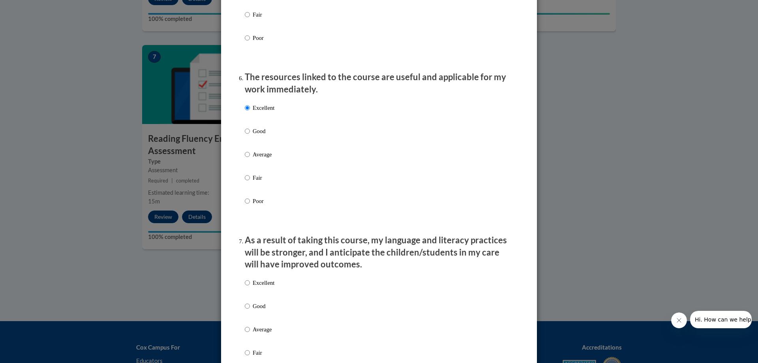
click at [262, 282] on div "Excellent Good Average Fair Poor" at bounding box center [260, 335] width 30 height 122
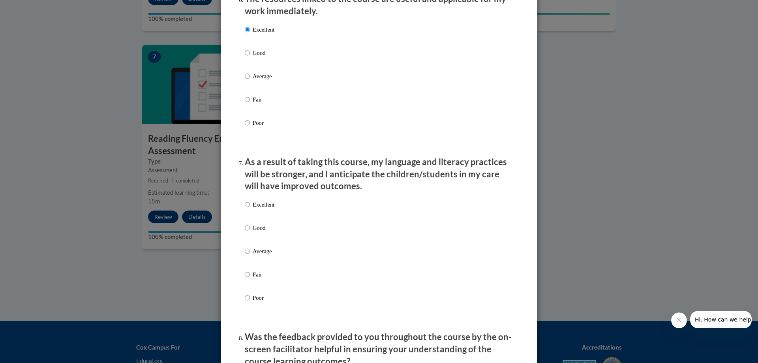
scroll to position [908, 0]
click at [264, 208] on p "Excellent" at bounding box center [264, 203] width 22 height 9
click at [250, 208] on input "Excellent" at bounding box center [247, 203] width 5 height 9
radio input "true"
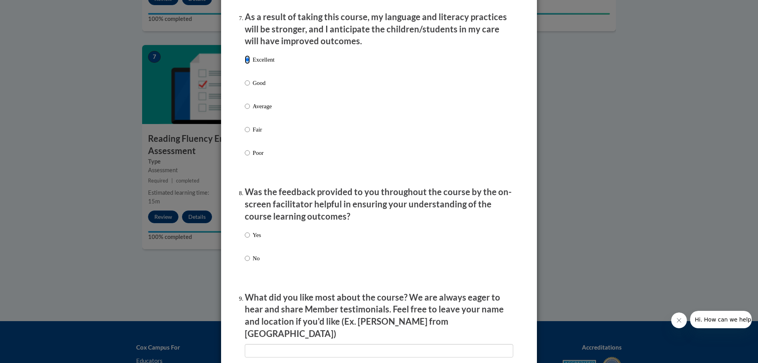
scroll to position [1065, 0]
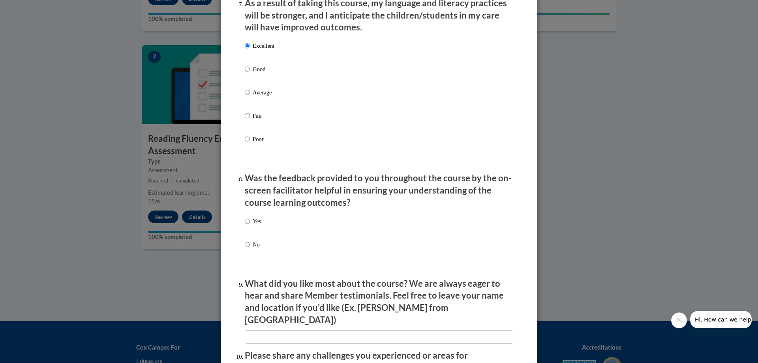
click at [262, 228] on div "Yes No" at bounding box center [379, 242] width 268 height 59
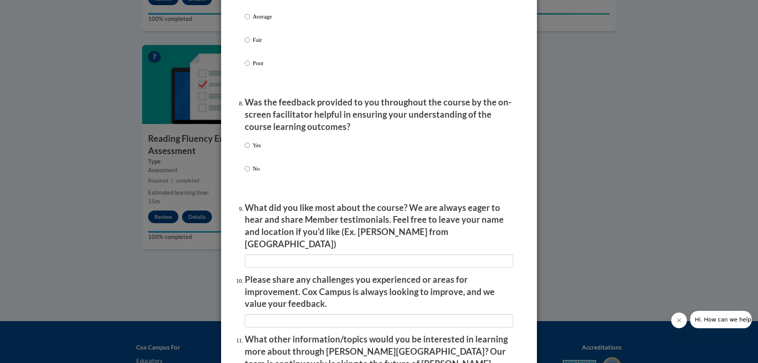
scroll to position [1144, 0]
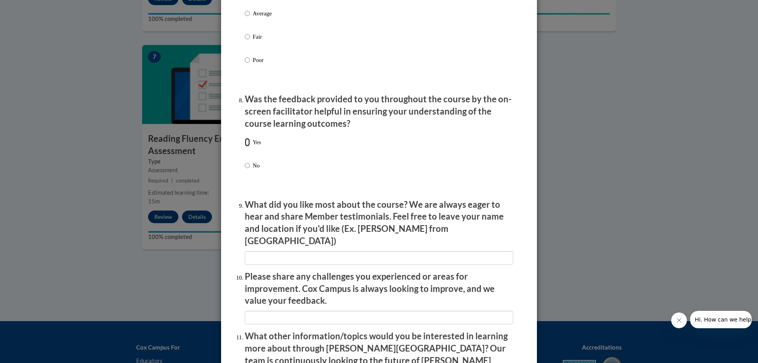
click at [245, 145] on input "Yes" at bounding box center [247, 142] width 5 height 9
radio input "true"
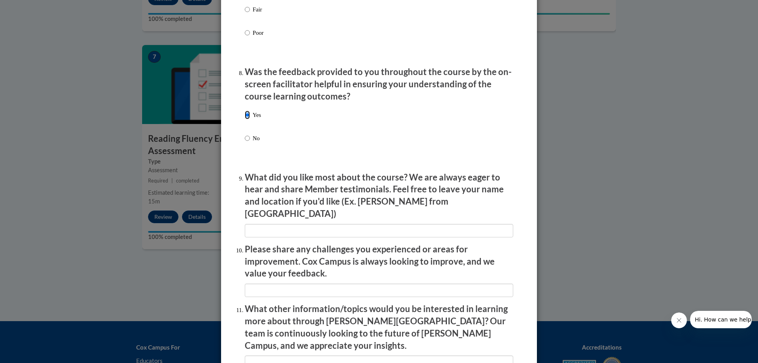
scroll to position [1184, 0]
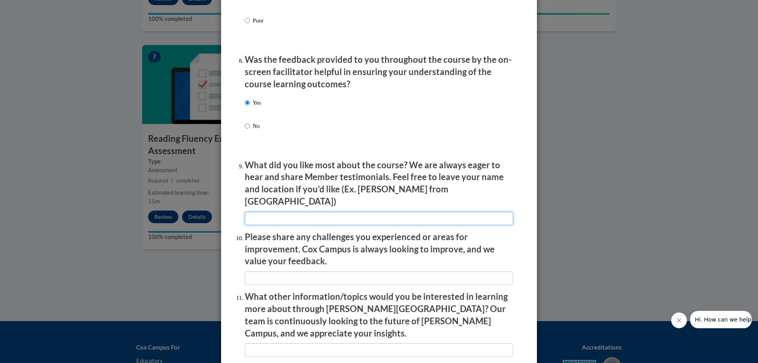
click at [275, 213] on input "textbox" at bounding box center [379, 218] width 268 height 13
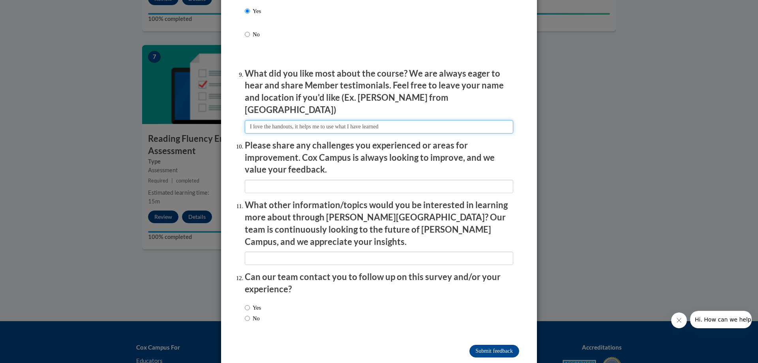
scroll to position [1277, 0]
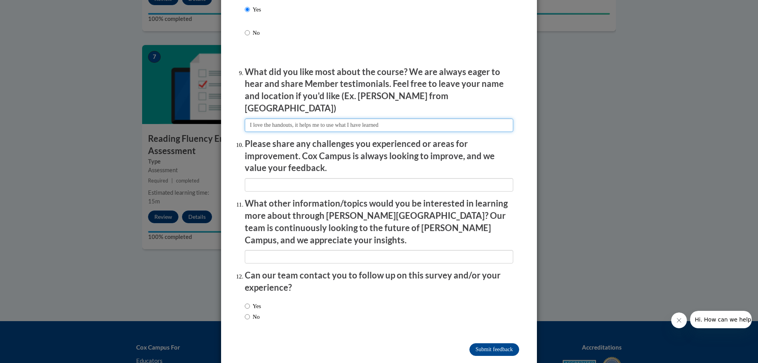
type input "I love the handouts, it helps me to use what I have learned"
click at [246, 312] on input "No" at bounding box center [247, 316] width 5 height 9
radio input "true"
click at [490, 343] on input "Submit feedback" at bounding box center [494, 349] width 50 height 13
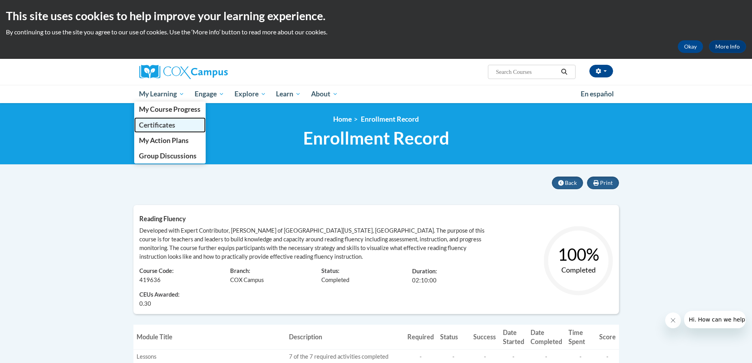
click at [156, 122] on span "Certificates" at bounding box center [157, 125] width 36 height 8
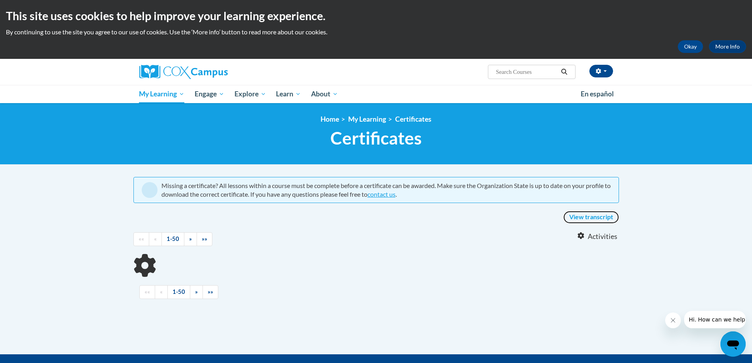
click at [576, 219] on link "View transcript" at bounding box center [591, 217] width 56 height 13
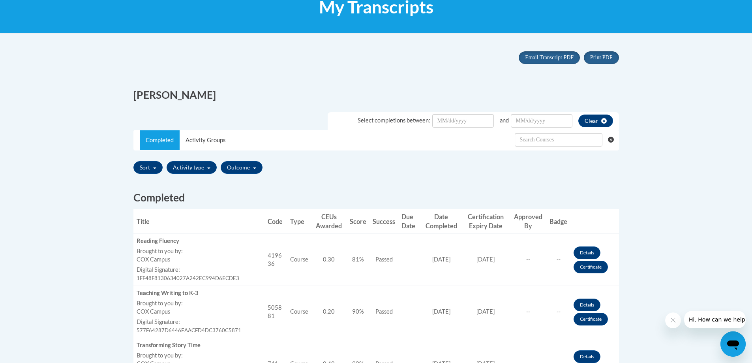
scroll to position [39, 0]
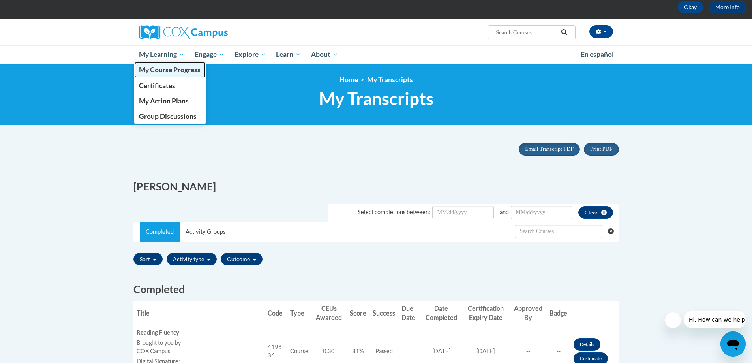
click at [152, 70] on span "My Course Progress" at bounding box center [170, 70] width 62 height 8
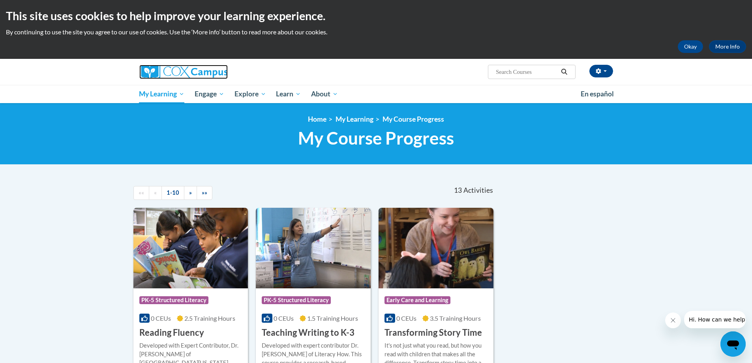
click at [208, 75] on img at bounding box center [183, 72] width 88 height 14
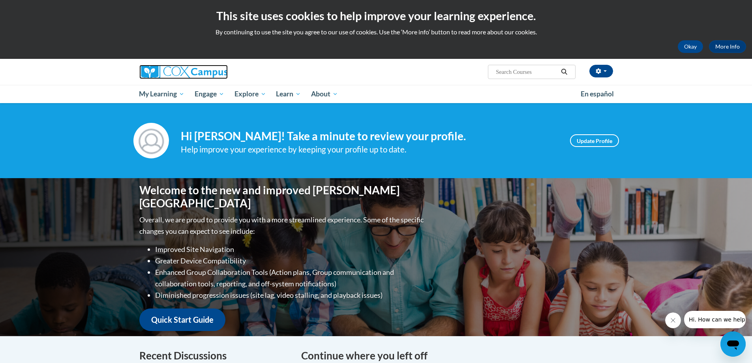
click at [197, 73] on img at bounding box center [183, 72] width 88 height 14
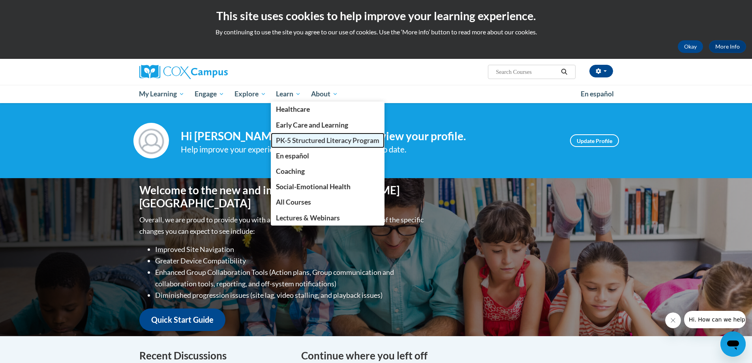
click at [295, 139] on span "PK-5 Structured Literacy Program" at bounding box center [327, 140] width 103 height 8
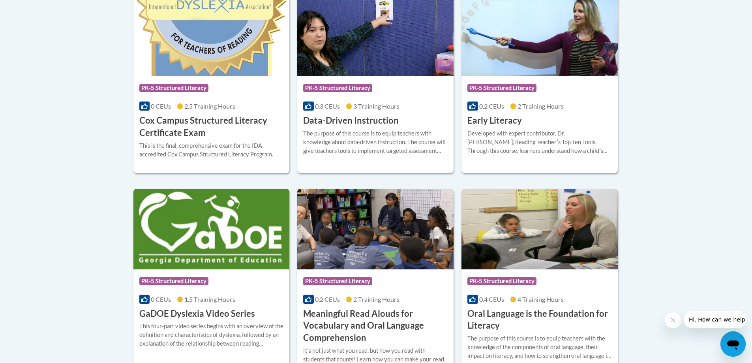
scroll to position [404, 0]
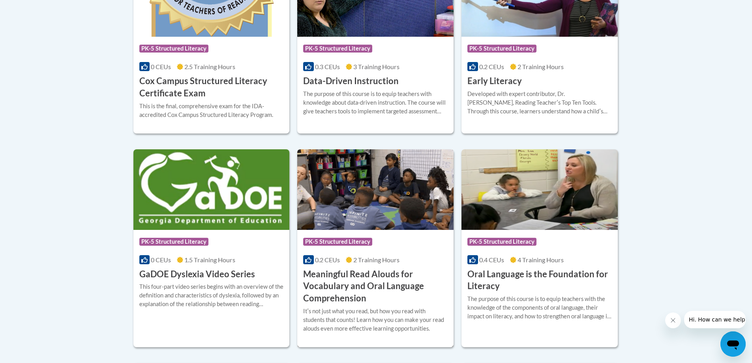
click at [367, 283] on h3 "Meaningful Read Alouds for Vocabulary and Oral Language Comprehension" at bounding box center [375, 286] width 144 height 36
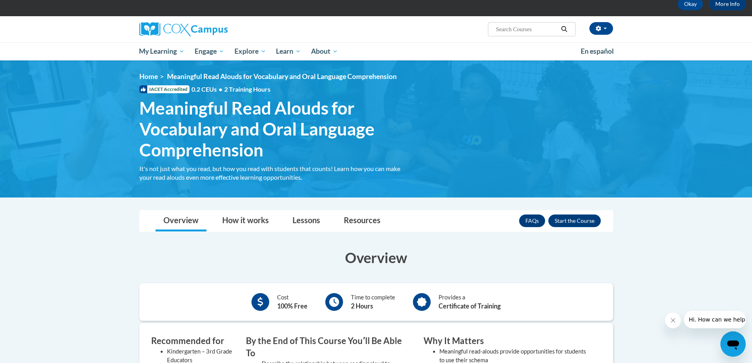
scroll to position [39, 0]
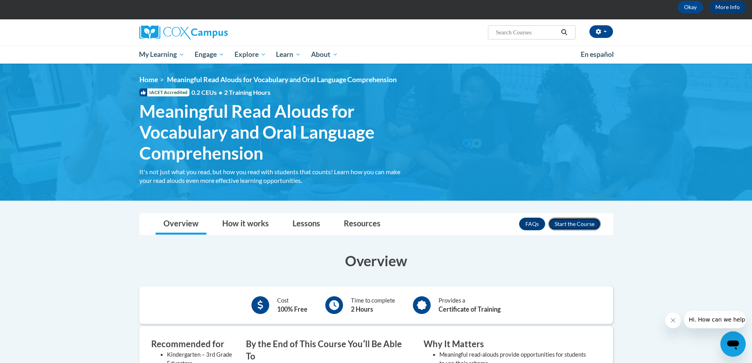
click at [590, 224] on button "Enroll" at bounding box center [574, 223] width 52 height 13
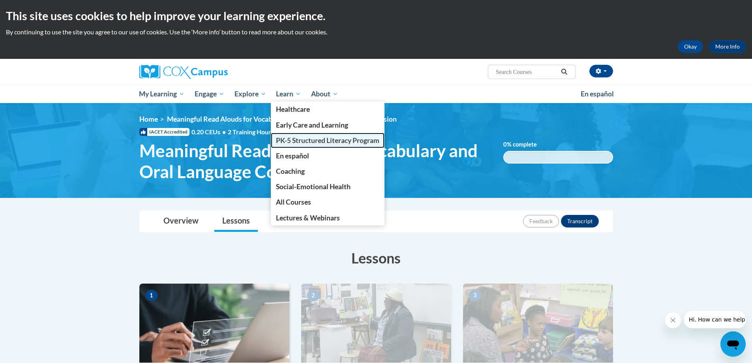
click at [304, 144] on span "PK-5 Structured Literacy Program" at bounding box center [327, 140] width 103 height 8
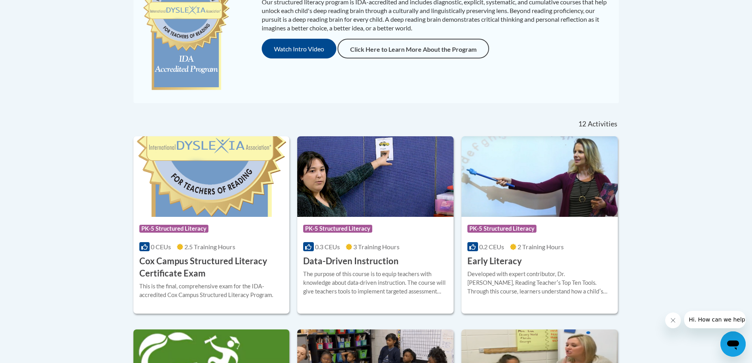
scroll to position [237, 0]
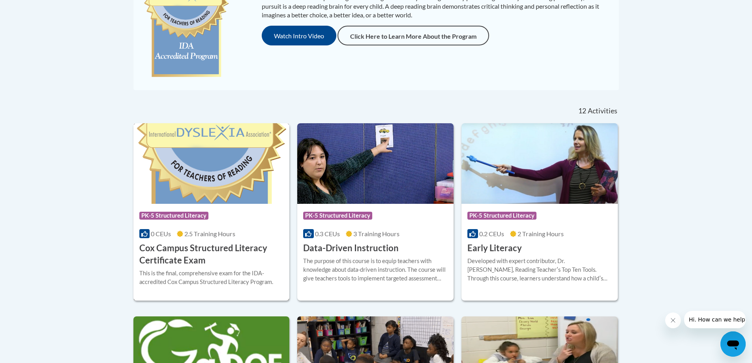
click at [212, 246] on h3 "Cox Campus Structured Literacy Certificate Exam" at bounding box center [211, 254] width 144 height 24
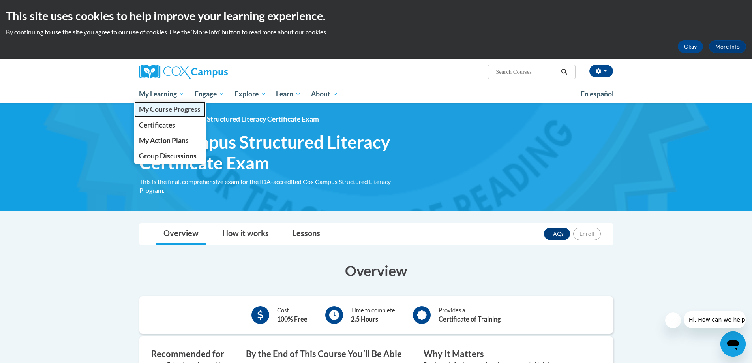
click at [147, 110] on span "My Course Progress" at bounding box center [170, 109] width 62 height 8
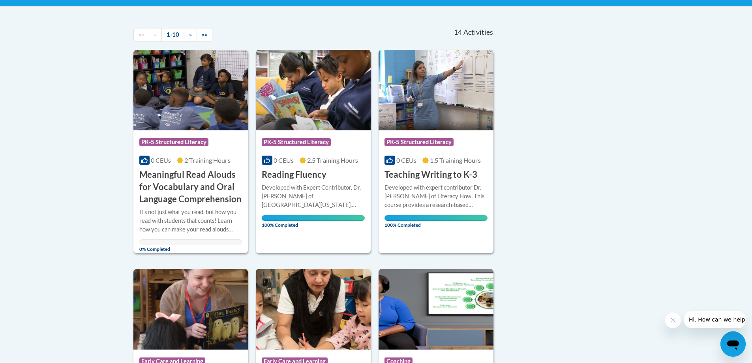
scroll to position [118, 0]
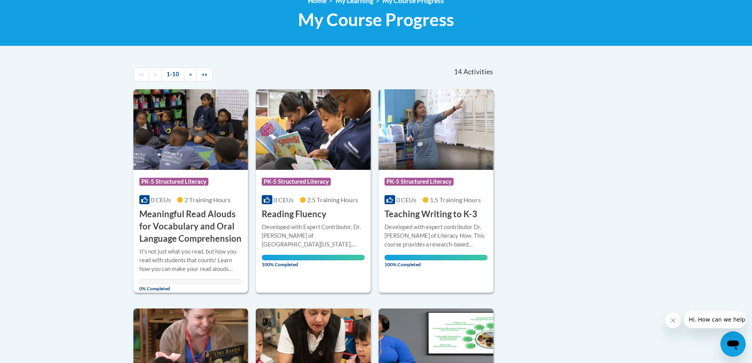
click at [200, 233] on h3 "Meaningful Read Alouds for Vocabulary and Oral Language Comprehension" at bounding box center [190, 226] width 103 height 36
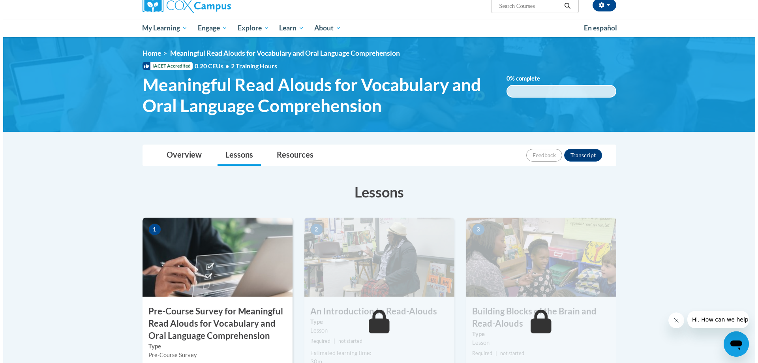
scroll to position [158, 0]
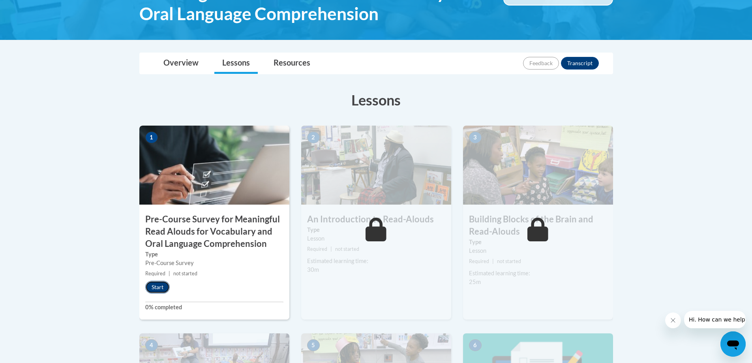
click at [157, 285] on button "Start" at bounding box center [157, 287] width 24 height 13
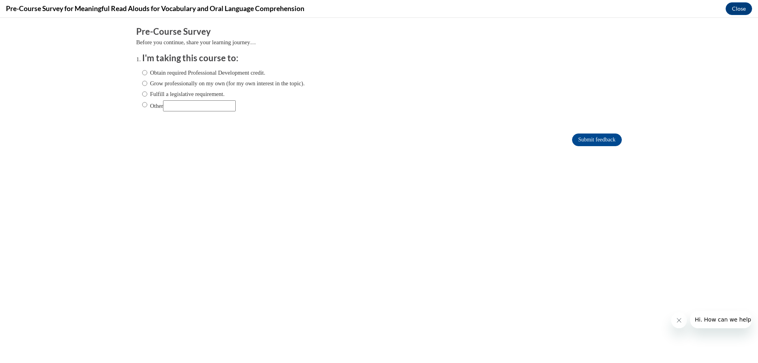
scroll to position [0, 0]
click at [142, 82] on input "Grow professionally on my own (for my own interest in the topic)." at bounding box center [144, 83] width 5 height 9
radio input "true"
click at [575, 138] on input "Submit feedback" at bounding box center [597, 139] width 50 height 13
